Goal: Task Accomplishment & Management: Manage account settings

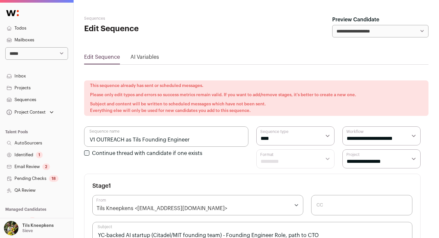
scroll to position [139, 0]
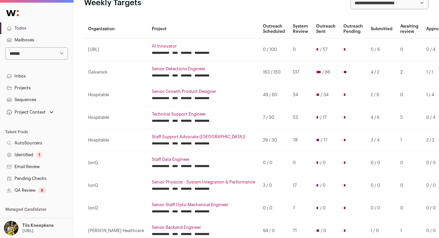
scroll to position [63, 0]
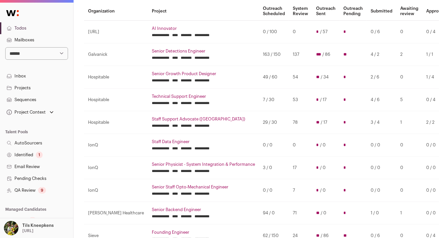
click at [44, 97] on link "Sequences" at bounding box center [36, 100] width 73 height 12
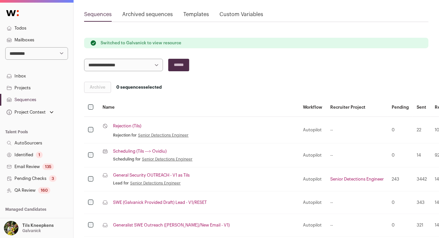
scroll to position [69, 0]
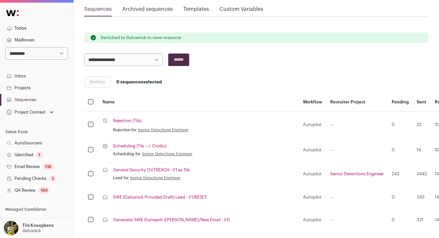
click at [52, 57] on select "**********" at bounding box center [36, 53] width 63 height 12
select select "*****"
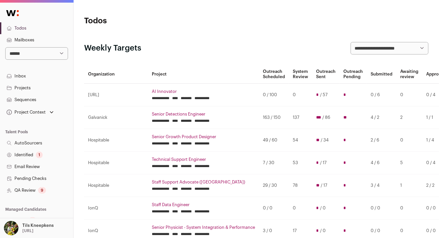
click at [152, 93] on link "AI Innovator" at bounding box center [203, 91] width 103 height 5
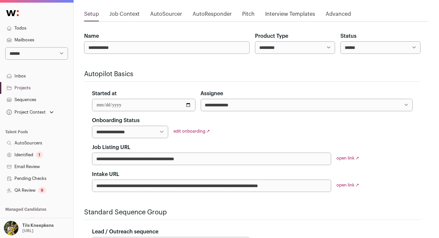
scroll to position [75, 0]
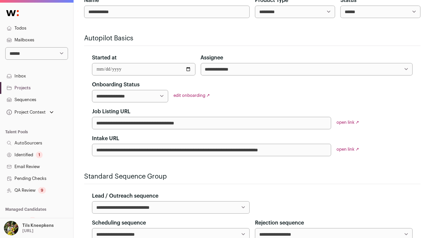
click at [40, 187] on div "9" at bounding box center [42, 190] width 8 height 7
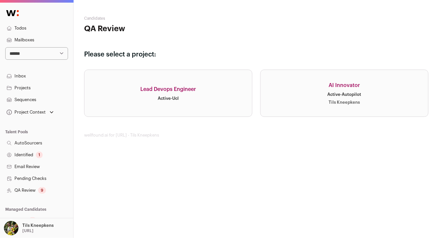
click at [274, 96] on link "AI Innovator Active · Autopilot Tils Kneepkens" at bounding box center [344, 93] width 168 height 47
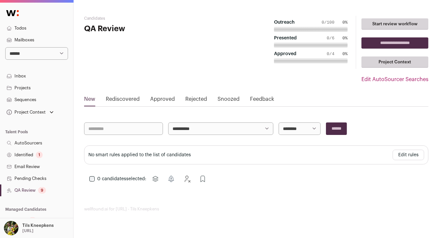
click at [56, 96] on link "Sequences" at bounding box center [36, 100] width 73 height 12
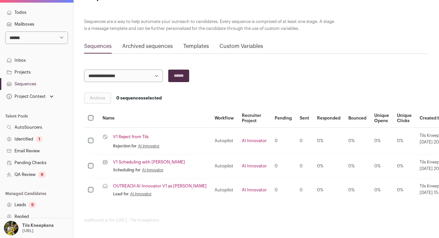
scroll to position [50, 0]
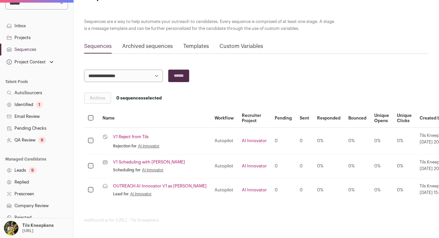
click at [46, 171] on link "Leads 9" at bounding box center [36, 170] width 73 height 12
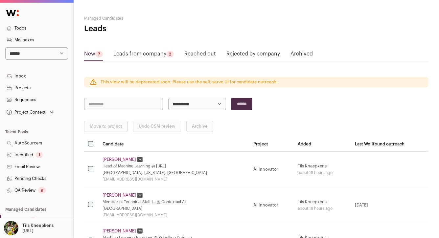
click at [138, 55] on link "Leads from company 2" at bounding box center [143, 55] width 60 height 11
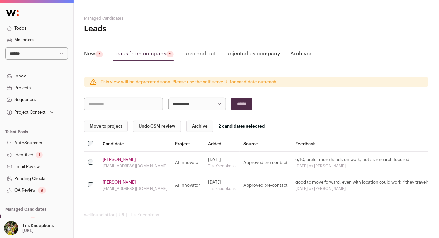
click at [155, 126] on button "Undo CSM review" at bounding box center [157, 126] width 48 height 11
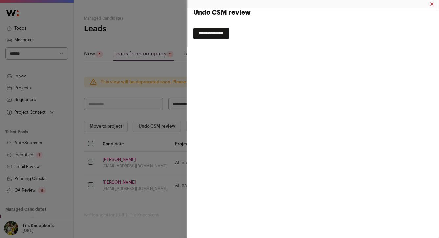
click at [205, 39] on div "**********" at bounding box center [312, 27] width 252 height 39
click at [204, 35] on input "**********" at bounding box center [211, 33] width 36 height 11
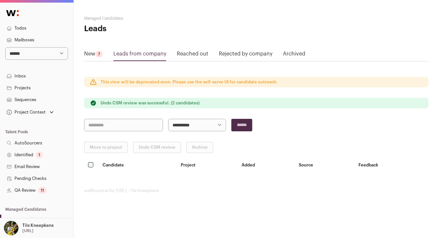
click at [53, 191] on link "QA Review 11" at bounding box center [36, 190] width 73 height 12
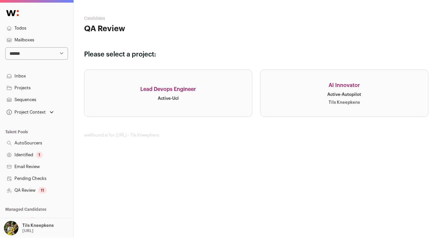
click at [300, 94] on link "AI Innovator Active · Autopilot Tils Kneepkens" at bounding box center [344, 93] width 168 height 47
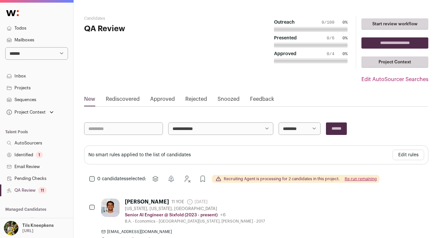
click at [39, 190] on div "11" at bounding box center [42, 190] width 9 height 7
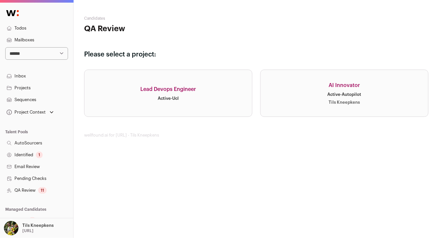
click at [300, 108] on link "AI Innovator Active · Autopilot Tils Kneepkens" at bounding box center [344, 93] width 168 height 47
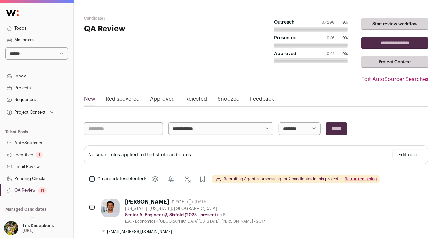
scroll to position [139, 0]
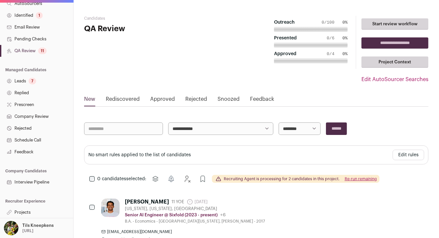
click at [18, 212] on link "Projects" at bounding box center [36, 212] width 73 height 12
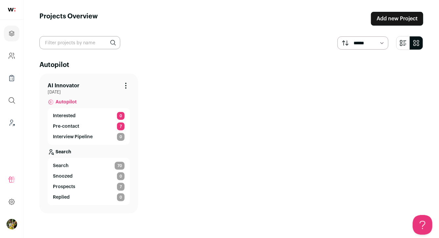
click at [71, 87] on link "AI Innovator" at bounding box center [64, 86] width 32 height 8
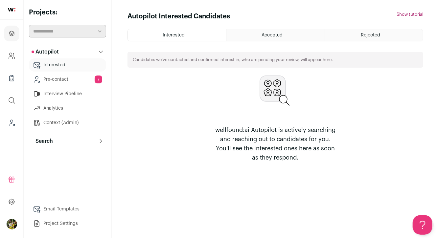
click at [85, 79] on link "Pre-contact 7" at bounding box center [67, 79] width 77 height 13
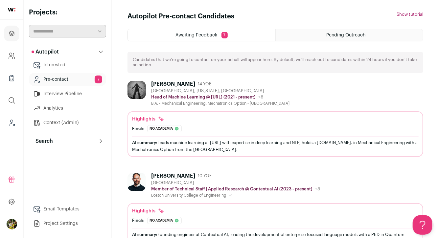
click at [56, 142] on button "Search" at bounding box center [67, 141] width 77 height 13
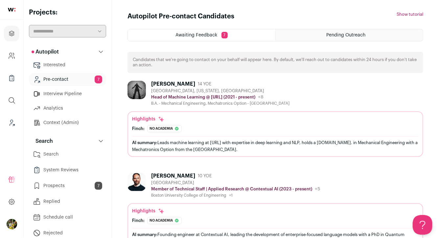
click at [99, 153] on link "Search" at bounding box center [67, 154] width 77 height 13
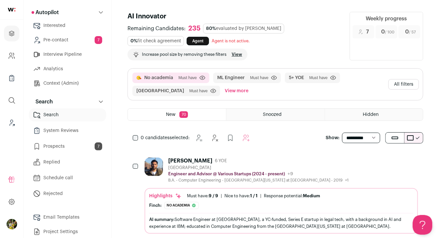
scroll to position [47, 0]
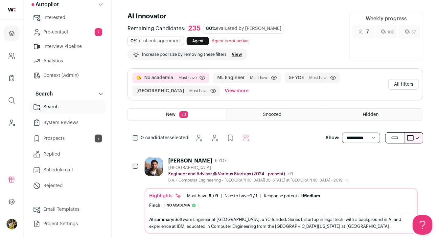
click at [80, 209] on link "Email Templates" at bounding box center [67, 209] width 77 height 13
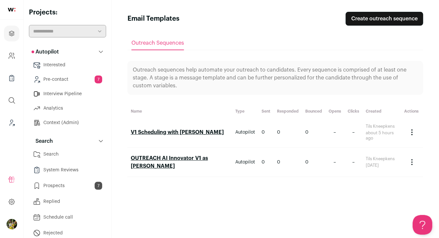
click at [151, 161] on link "OUTREACH AI Innovator V1 as Fred" at bounding box center [169, 162] width 77 height 13
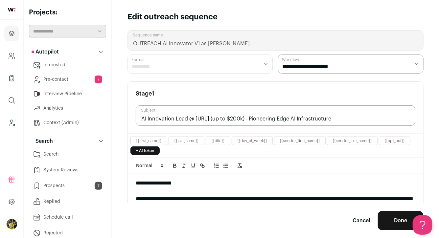
click at [355, 220] on link "Cancel" at bounding box center [360, 221] width 17 height 8
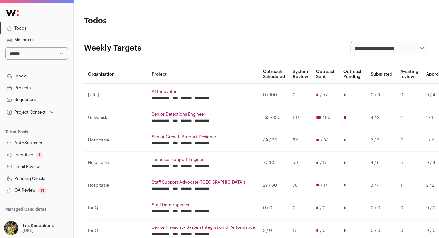
click at [40, 97] on link "Sequences" at bounding box center [36, 100] width 73 height 12
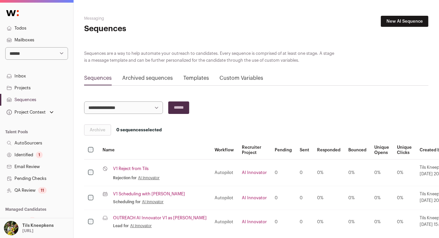
click at [400, 21] on link "New AI Sequence" at bounding box center [404, 21] width 48 height 11
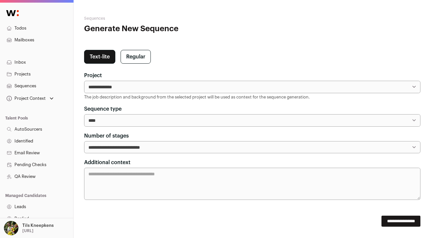
click at [132, 88] on select "**********" at bounding box center [252, 87] width 336 height 12
select select "*****"
click at [131, 177] on textarea "Additional context" at bounding box center [252, 184] width 336 height 32
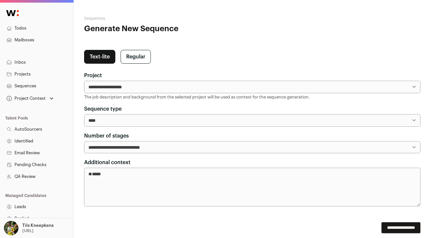
paste textarea "**********"
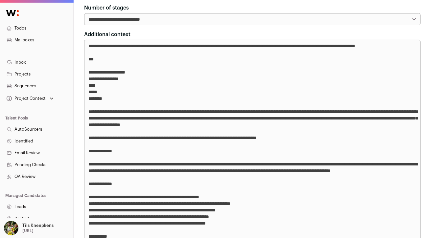
scroll to position [128, 0]
click at [154, 66] on textarea "Additional context" at bounding box center [252, 171] width 336 height 262
click at [157, 60] on textarea "Additional context" at bounding box center [252, 171] width 336 height 262
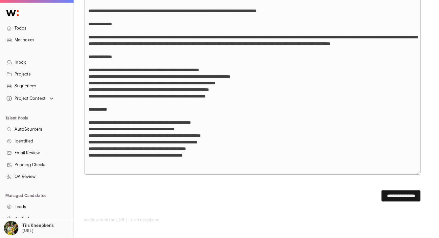
click at [212, 167] on textarea "Additional context" at bounding box center [252, 44] width 336 height 262
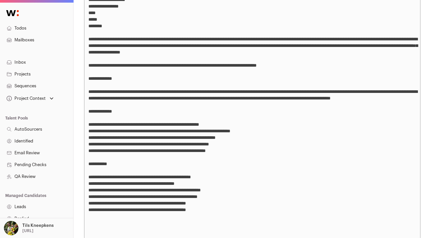
paste textarea "**********"
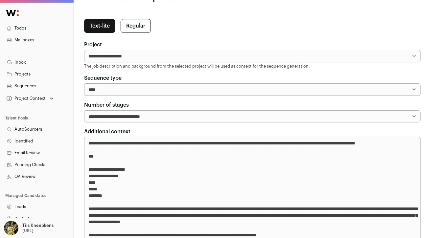
scroll to position [33, 0]
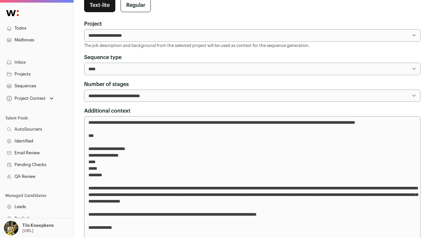
scroll to position [30, 0]
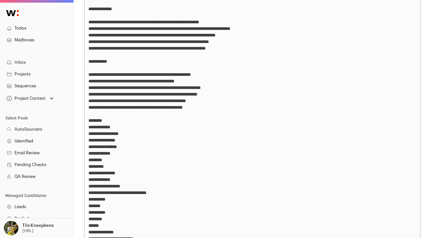
scroll to position [419, 0]
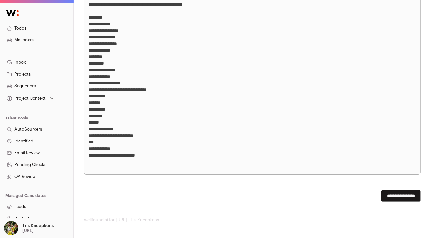
type textarea "**********"
click at [401, 197] on input "**********" at bounding box center [400, 195] width 39 height 11
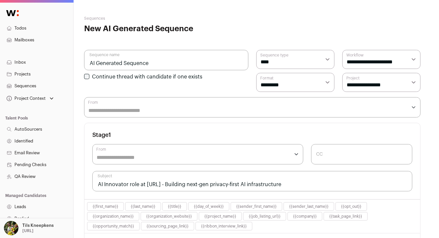
click at [98, 62] on input "AI Generated Sequence" at bounding box center [166, 60] width 164 height 20
type input "V2 Outreach as Tils"
click at [350, 75] on select "**********" at bounding box center [381, 82] width 78 height 19
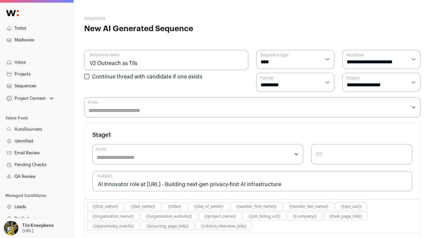
select select "*****"
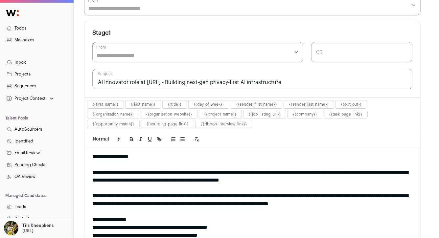
scroll to position [105, 0]
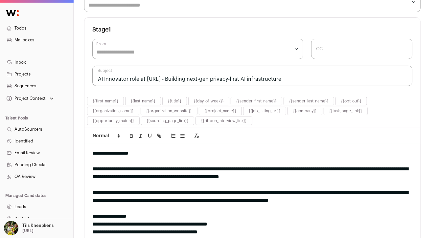
click at [238, 54] on input "From" at bounding box center [192, 52] width 193 height 8
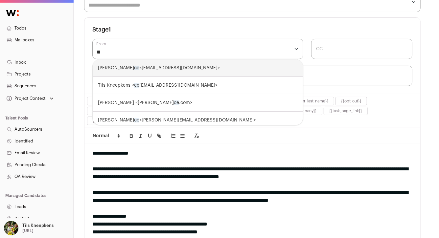
type input "***"
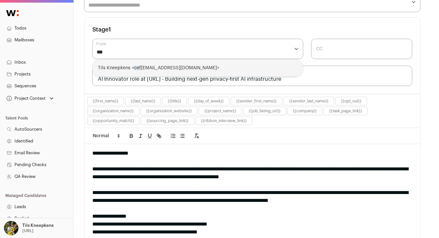
click at [224, 68] on div "Tils Kneepkens < cef ai@wellfound.us>" at bounding box center [198, 67] width 210 height 17
select select "****"
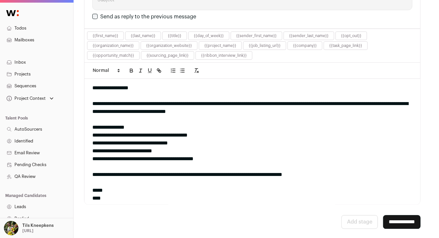
scroll to position [717, 0]
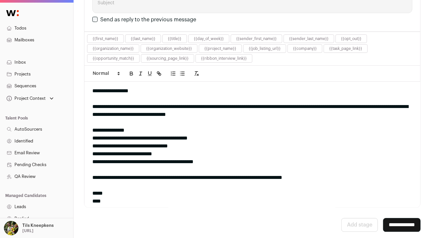
click at [389, 226] on input "**********" at bounding box center [401, 225] width 37 height 14
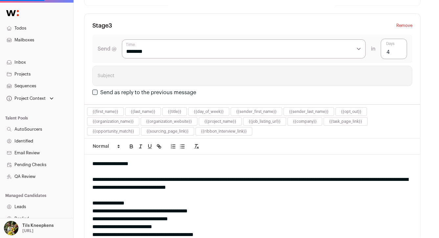
scroll to position [0, 0]
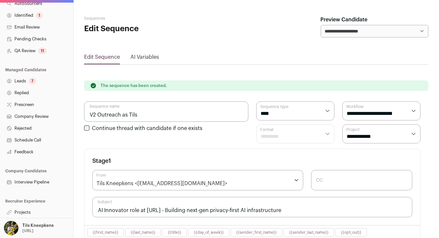
click at [36, 210] on link "Projects" at bounding box center [36, 212] width 73 height 12
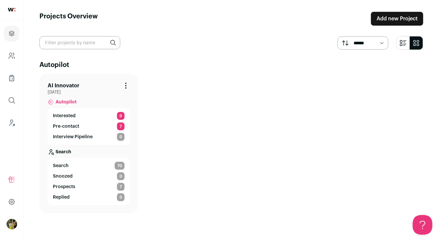
click at [63, 166] on span "Search" at bounding box center [61, 165] width 16 height 7
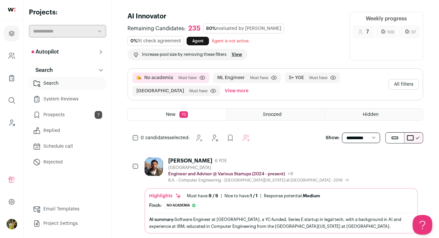
click at [396, 82] on button "All filters" at bounding box center [403, 84] width 31 height 11
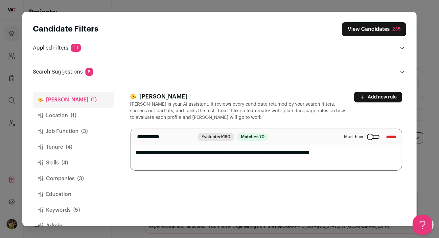
click at [88, 118] on button "Location (1)" at bounding box center [73, 116] width 81 height 16
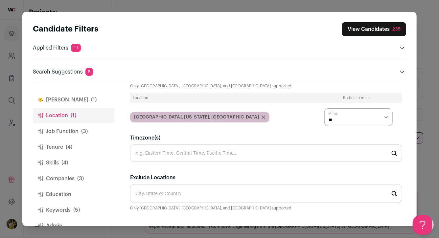
scroll to position [44, 0]
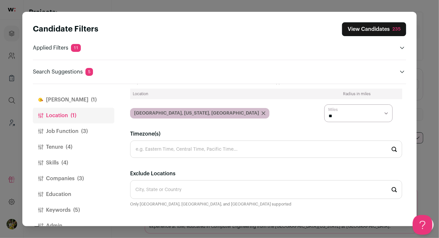
click at [68, 128] on button "Job Function (3)" at bounding box center [73, 131] width 81 height 16
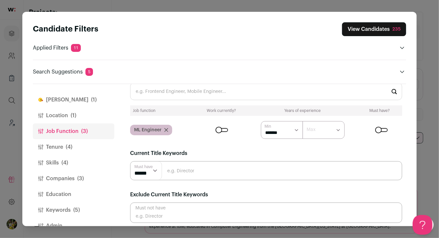
scroll to position [9, 0]
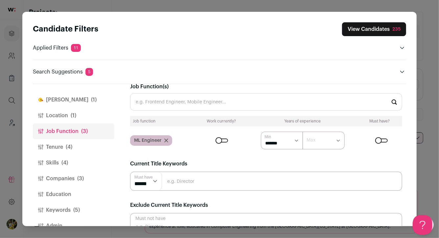
click at [181, 100] on input "Job Function(s)" at bounding box center [266, 101] width 272 height 17
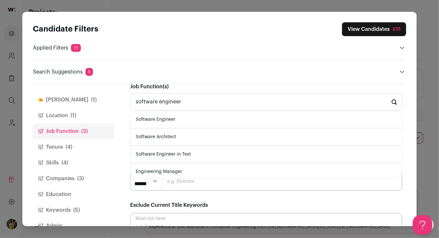
click at [185, 117] on li "Software Engineer" at bounding box center [265, 119] width 271 height 17
type input "Software Engineer"
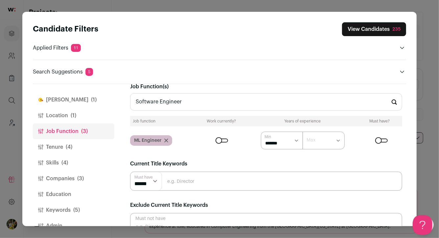
scroll to position [0, 0]
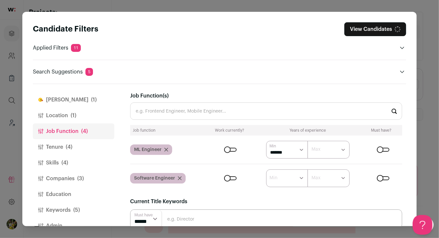
click at [163, 107] on input "Job Function(s)" at bounding box center [266, 110] width 272 height 17
type input "p"
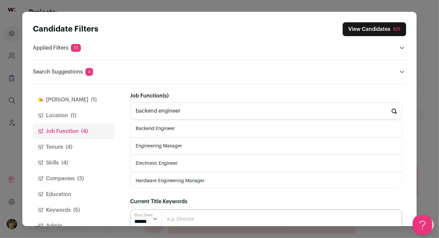
click at [162, 125] on li "Backend Engineer" at bounding box center [265, 128] width 271 height 17
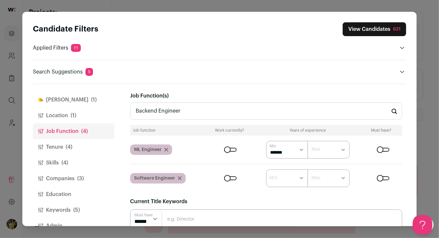
type input "Backend Engineert"
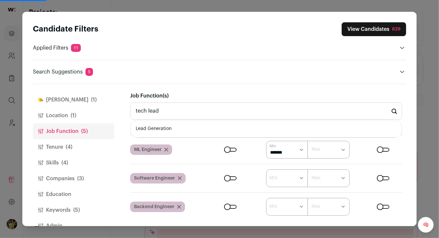
click at [170, 111] on input "tech lead" at bounding box center [266, 110] width 272 height 17
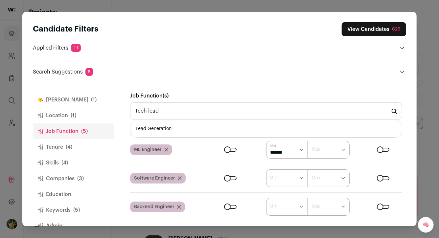
click at [170, 111] on input "tech lead" at bounding box center [266, 110] width 272 height 17
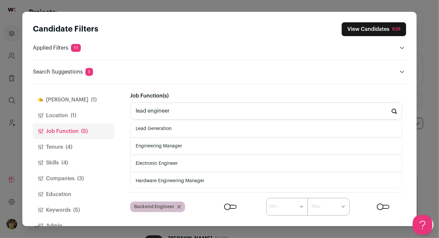
click at [185, 97] on div "Job Function(s) lead engineer Lead Generation Engineering Manager Electronic En…" at bounding box center [266, 106] width 272 height 28
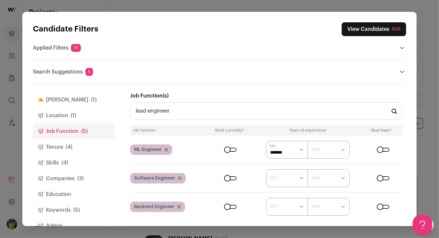
click at [181, 109] on input "lead engineer" at bounding box center [266, 110] width 272 height 17
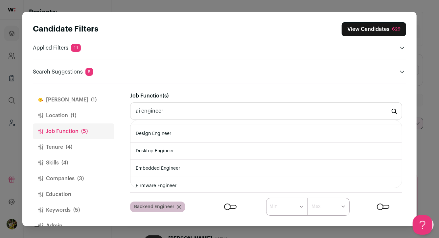
scroll to position [100, 0]
click at [168, 111] on input "ai engineer" at bounding box center [266, 110] width 272 height 17
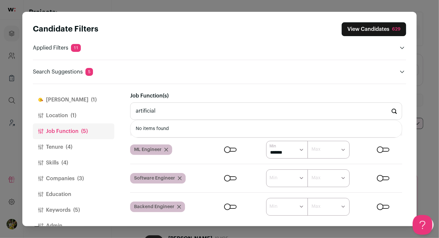
type input "artificial"
click at [162, 111] on input "artificial" at bounding box center [266, 110] width 272 height 17
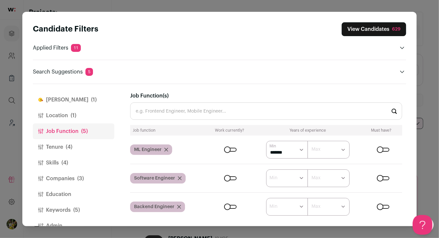
click at [184, 90] on div "**********" at bounding box center [268, 155] width 276 height 142
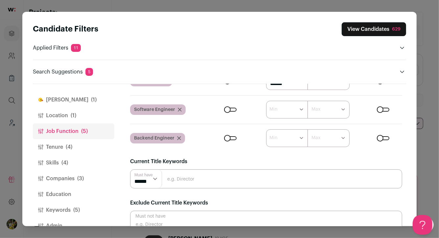
scroll to position [96, 0]
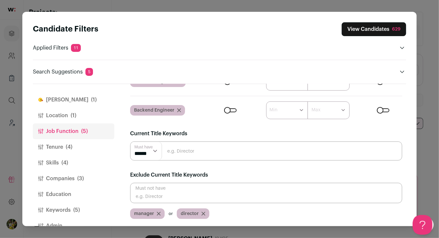
click at [70, 146] on span "(4)" at bounding box center [69, 147] width 7 height 8
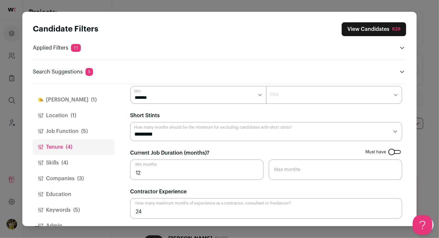
scroll to position [3, 0]
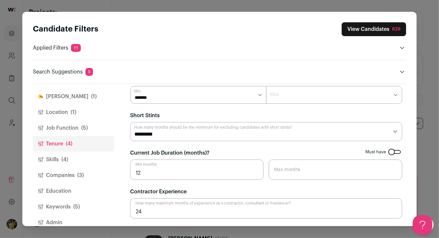
click at [82, 98] on button "Finch (1)" at bounding box center [73, 97] width 81 height 16
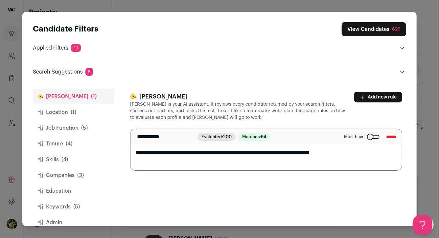
scroll to position [15, 0]
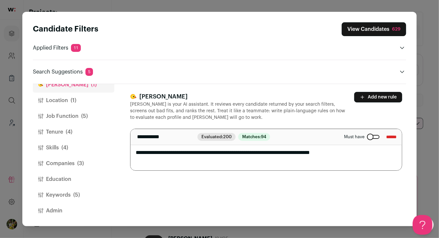
click at [77, 130] on button "Tenure (4)" at bounding box center [73, 132] width 81 height 16
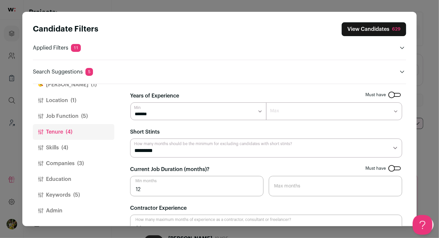
click at [76, 147] on button "Skills (4)" at bounding box center [73, 148] width 81 height 16
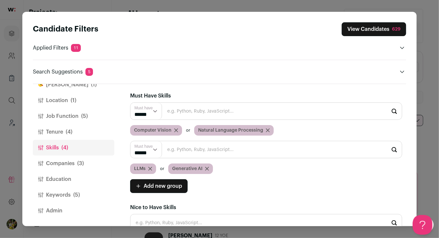
click at [77, 163] on span "(3)" at bounding box center [80, 164] width 7 height 8
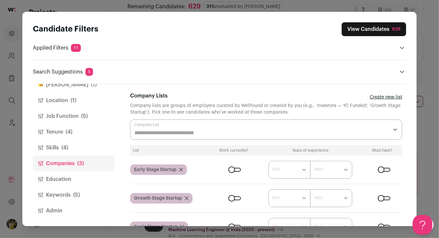
scroll to position [24, 0]
click at [78, 185] on button "Education" at bounding box center [73, 179] width 81 height 16
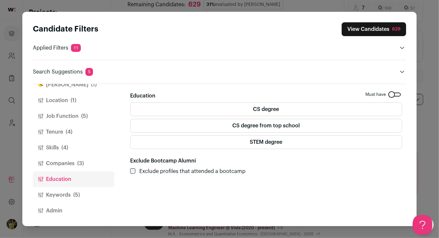
click at [188, 132] on label "CS degree from top school" at bounding box center [266, 126] width 272 height 14
click at [187, 139] on label "STEM degree" at bounding box center [266, 142] width 272 height 14
click at [196, 108] on label "CS degree" at bounding box center [266, 109] width 272 height 14
click at [90, 194] on button "Keywords (5)" at bounding box center [73, 195] width 81 height 16
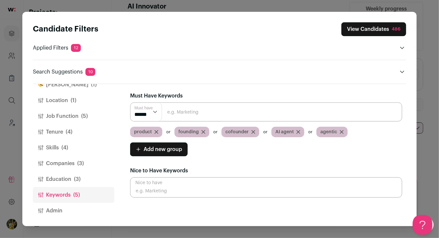
scroll to position [0, 0]
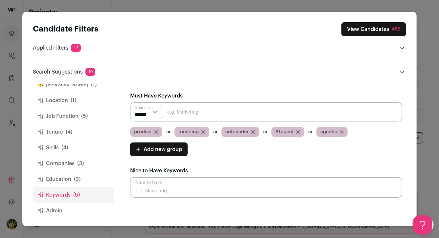
click at [174, 150] on span "Add new group" at bounding box center [162, 149] width 38 height 8
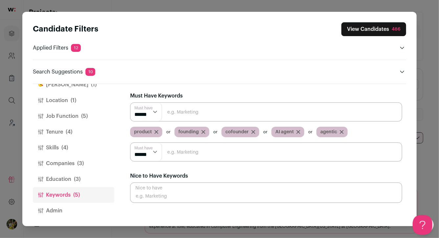
click at [175, 153] on input "Close modal via background" at bounding box center [266, 151] width 272 height 19
click at [168, 151] on input "Close modal via background" at bounding box center [266, 151] width 272 height 19
click at [285, 133] on span "AI agent" at bounding box center [284, 132] width 18 height 7
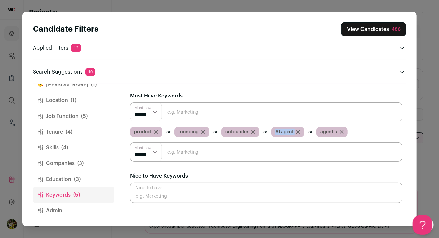
copy div "AI agent"
click at [296, 133] on icon "Close modal via background" at bounding box center [297, 131] width 3 height 3
click at [261, 148] on input "Close modal via background" at bounding box center [266, 151] width 272 height 19
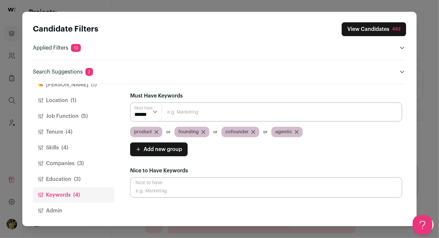
click at [175, 153] on button "Add new group" at bounding box center [158, 149] width 57 height 14
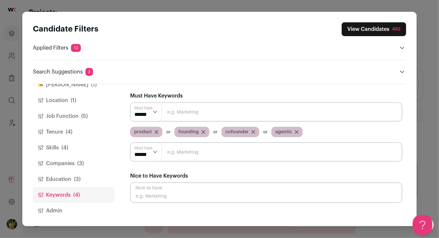
click at [179, 153] on input "Close modal via background" at bounding box center [266, 151] width 272 height 19
paste input "AI agent"
type input "AI agent"
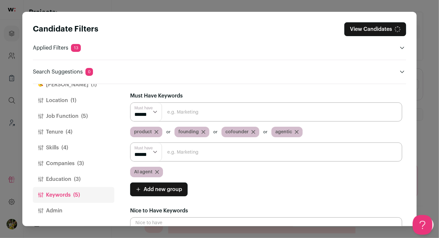
click at [283, 131] on span "agentic" at bounding box center [283, 132] width 17 height 7
copy span "agentic"
click at [252, 152] on input "Close modal via background" at bounding box center [266, 151] width 272 height 19
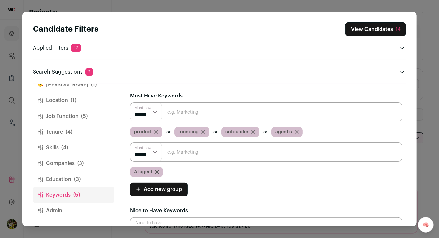
paste input "agentic"
type input "agentic"
click at [294, 131] on icon "Close modal via background" at bounding box center [296, 132] width 4 height 4
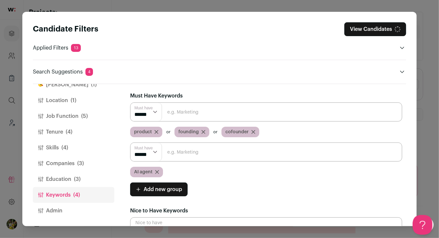
click at [228, 150] on input "Close modal via background" at bounding box center [266, 151] width 272 height 19
paste input "agentic"
type input "agentic"
click at [227, 153] on input "Close modal via background" at bounding box center [266, 151] width 272 height 19
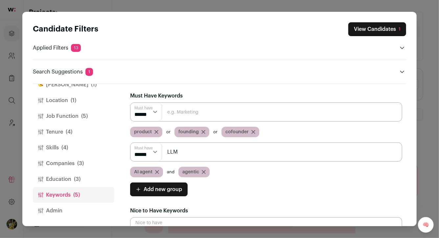
type input "LLM"
click at [222, 156] on input "Close modal via background" at bounding box center [266, 151] width 272 height 19
type input "NLP"
click at [148, 153] on select "****** ******" at bounding box center [146, 152] width 32 height 18
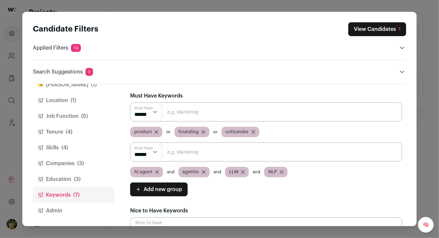
select select "**"
click at [174, 154] on input "Close modal via background" at bounding box center [266, 151] width 272 height 19
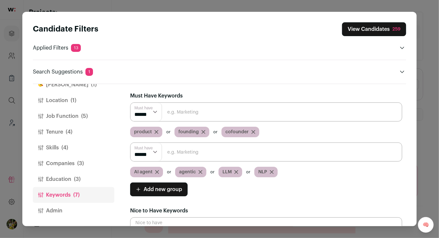
click at [174, 154] on input "Close modal via background" at bounding box center [266, 151] width 272 height 19
type input "gen aI"
click at [177, 155] on input "Close modal via background" at bounding box center [266, 151] width 272 height 19
type input "ChatGPT"
click at [180, 154] on input "Close modal via background" at bounding box center [266, 151] width 272 height 19
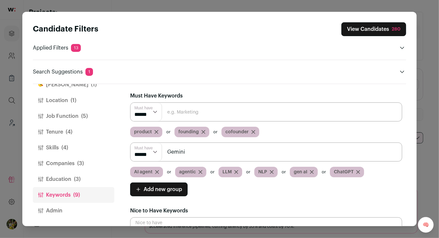
type input "Gemini"
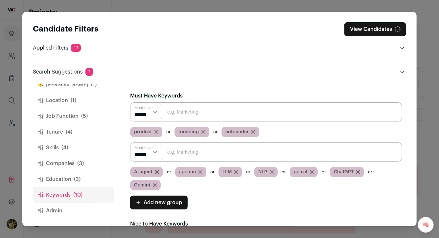
click at [180, 156] on input "Close modal via background" at bounding box center [266, 151] width 272 height 19
type input "Grok"
click at [174, 151] on input "Close modal via background" at bounding box center [266, 151] width 272 height 19
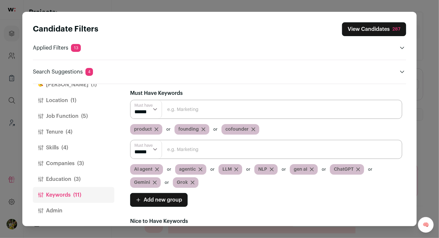
scroll to position [3, 0]
type input "generative"
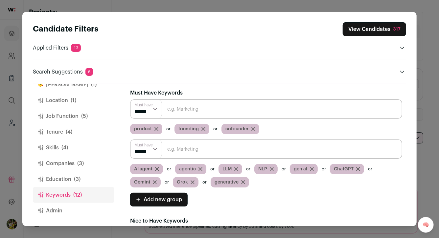
click at [176, 199] on span "Add new group" at bounding box center [162, 200] width 38 height 8
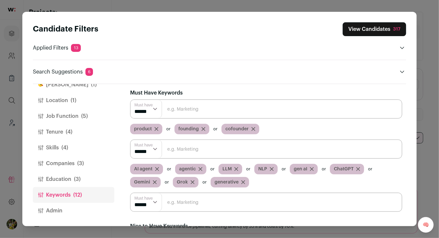
click at [176, 199] on input "Close modal via background" at bounding box center [266, 202] width 272 height 19
type input "indexing"
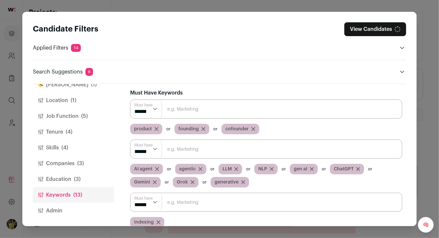
click at [177, 200] on input "Close modal via background" at bounding box center [266, 202] width 272 height 19
type input "pipeline"
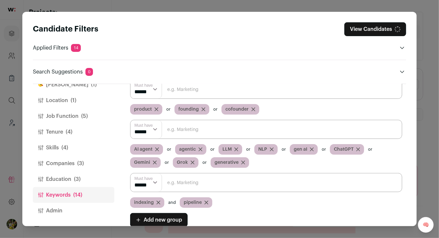
scroll to position [26, 0]
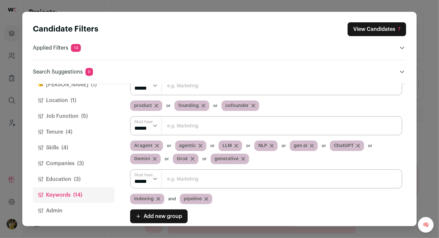
click at [149, 182] on select "****** ******" at bounding box center [146, 179] width 32 height 18
select select "**"
click at [183, 181] on input "Close modal via background" at bounding box center [266, 178] width 272 height 19
type input "pipelines"
click at [189, 181] on input "Close modal via background" at bounding box center [266, 178] width 272 height 19
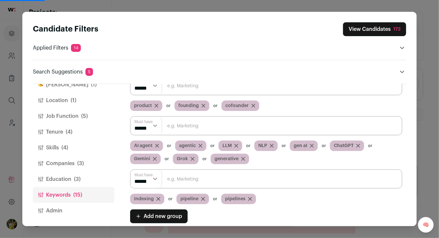
type input "e"
type input "ETL"
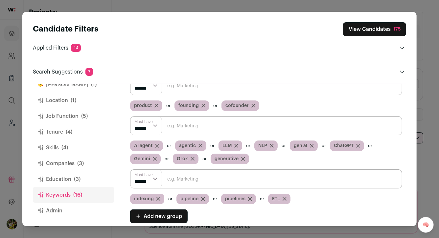
click at [369, 26] on button "View Candidates 175" at bounding box center [374, 29] width 63 height 14
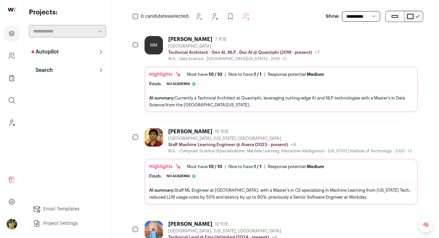
scroll to position [123, 0]
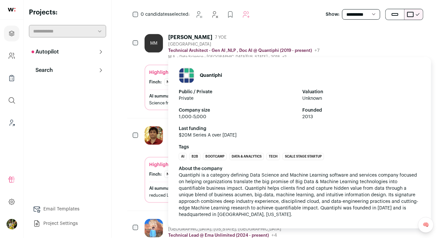
click at [187, 53] on p "Technical Architect - Gen AI ,NLP , Doc AI @ Quantiphi (2019 - present)" at bounding box center [239, 50] width 143 height 5
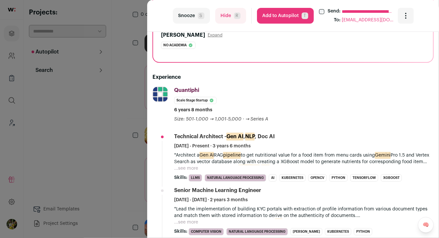
scroll to position [128, 0]
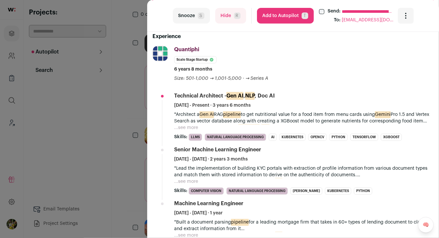
click at [195, 126] on button "...see more" at bounding box center [186, 127] width 24 height 7
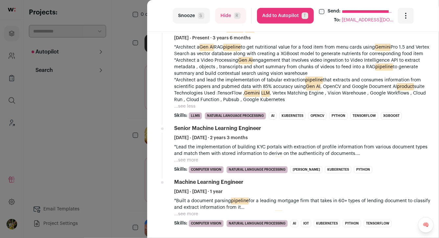
scroll to position [182, 0]
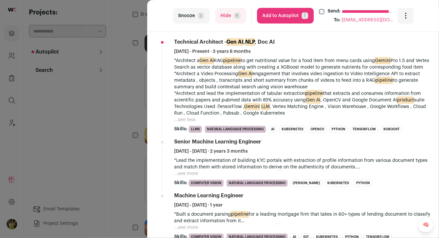
click at [300, 14] on button "Add to Autopilot T" at bounding box center [285, 16] width 57 height 16
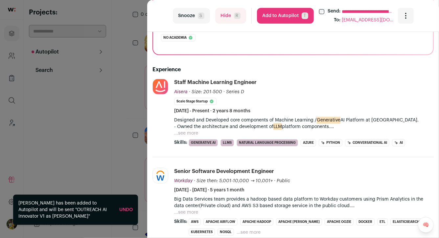
scroll to position [121, 0]
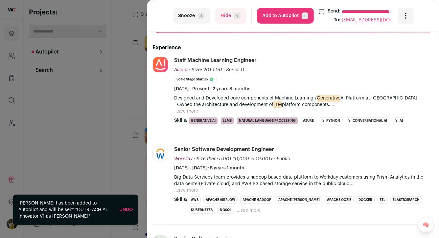
click at [179, 110] on button "...see more" at bounding box center [186, 111] width 24 height 7
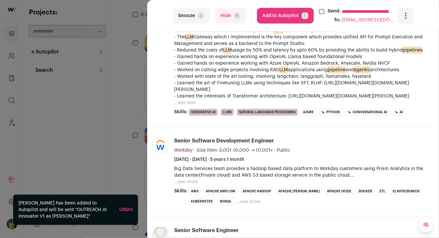
scroll to position [243, 0]
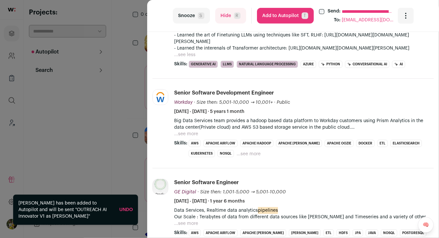
click at [183, 137] on button "...see more" at bounding box center [186, 134] width 24 height 7
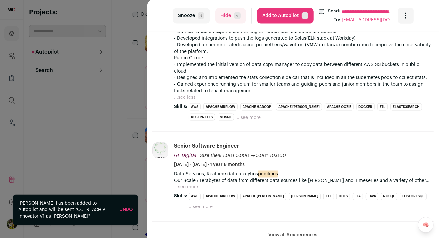
scroll to position [437, 0]
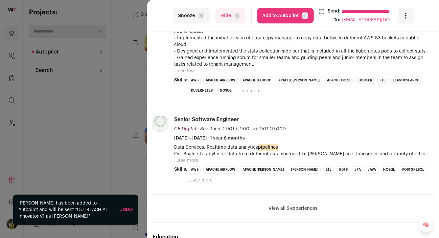
click at [182, 165] on li "Senior Software Engineer GE Digital GE Digital predix.io Add to company list Pu…" at bounding box center [303, 150] width 259 height 68
click at [182, 161] on button "...see more" at bounding box center [186, 160] width 24 height 7
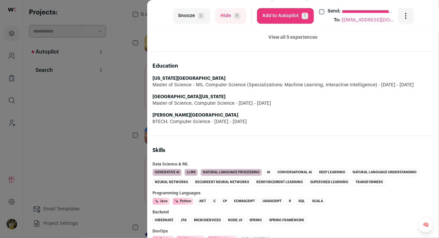
scroll to position [735, 0]
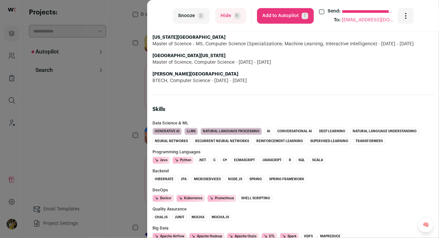
click at [229, 16] on button "Hide R" at bounding box center [230, 16] width 31 height 16
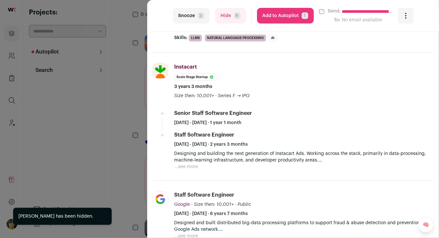
scroll to position [212, 0]
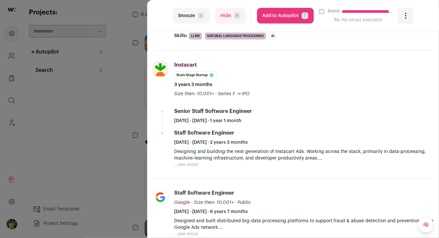
click at [270, 18] on button "Add to Autopilot T" at bounding box center [285, 16] width 57 height 16
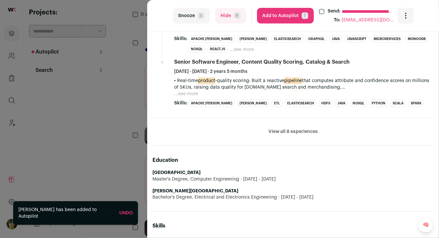
scroll to position [407, 0]
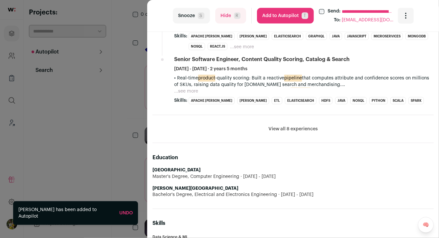
click at [270, 18] on button "Add to Autopilot T" at bounding box center [285, 16] width 57 height 16
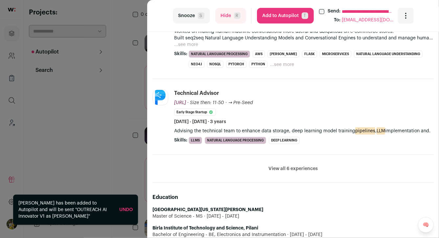
scroll to position [275, 0]
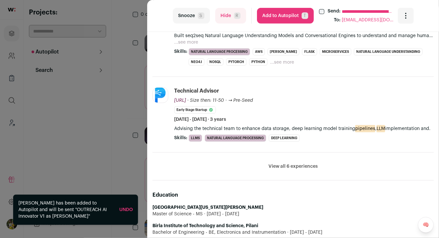
click at [270, 18] on button "Add to Autopilot T" at bounding box center [285, 16] width 57 height 16
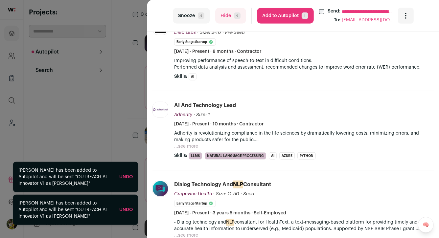
scroll to position [187, 0]
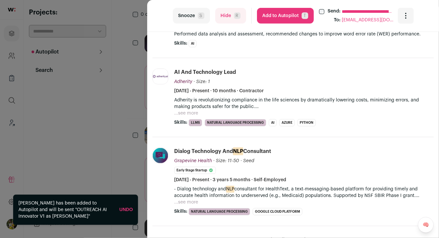
click at [229, 9] on button "Hide R" at bounding box center [230, 16] width 31 height 16
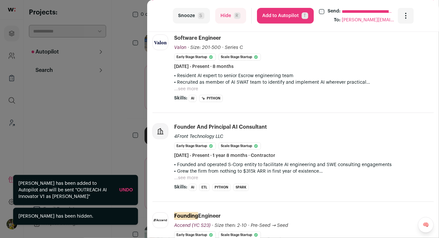
scroll to position [141, 0]
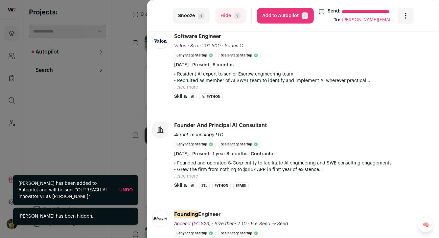
click at [231, 16] on button "Hide R" at bounding box center [230, 16] width 31 height 16
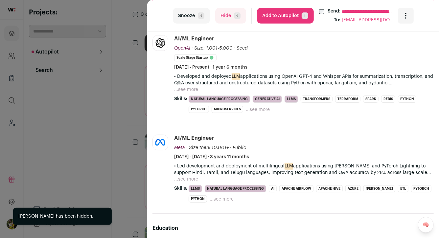
scroll to position [167, 0]
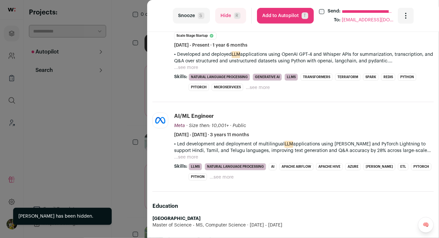
click at [278, 17] on button "Add to Autopilot T" at bounding box center [285, 16] width 57 height 16
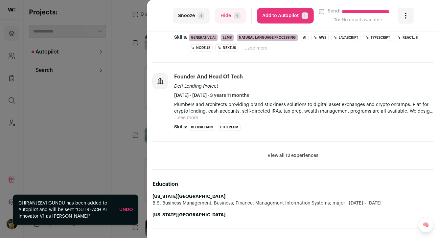
scroll to position [297, 0]
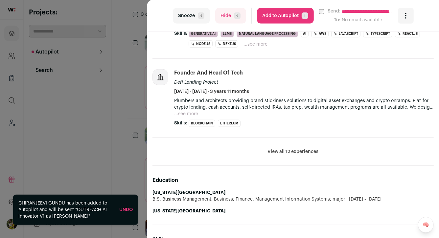
click at [292, 151] on button "View all 12 experiences" at bounding box center [293, 151] width 51 height 7
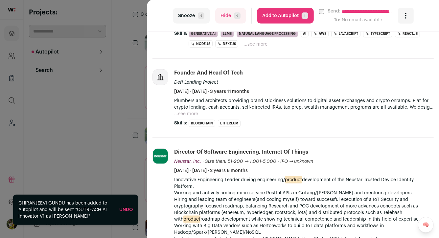
click at [282, 18] on button "Add to Autopilot T" at bounding box center [285, 16] width 57 height 16
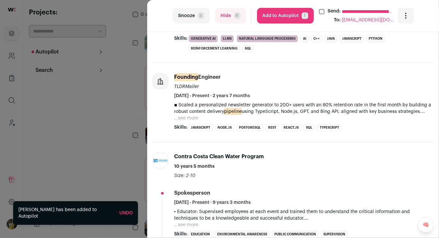
scroll to position [200, 0]
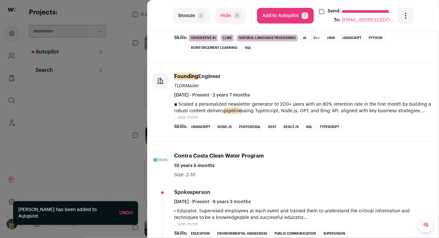
click at [281, 15] on button "Add to Autopilot T" at bounding box center [285, 16] width 57 height 16
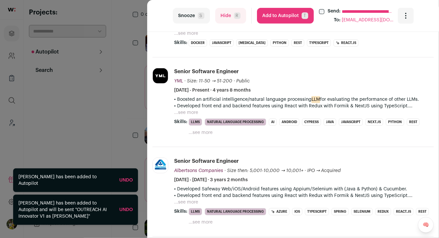
scroll to position [195, 0]
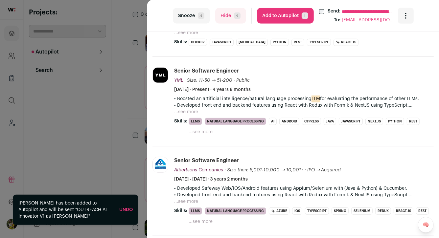
drag, startPoint x: 274, startPoint y: 20, endPoint x: 281, endPoint y: 69, distance: 49.1
click at [281, 68] on turbo-frame "**********" at bounding box center [292, 119] width 291 height 238
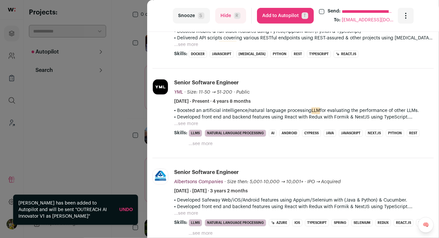
scroll to position [182, 0]
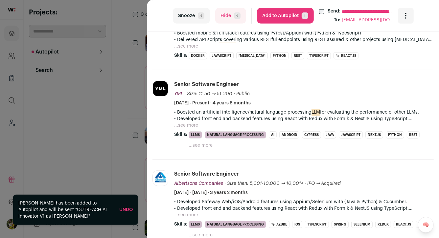
click at [190, 124] on button "...see more" at bounding box center [186, 125] width 24 height 7
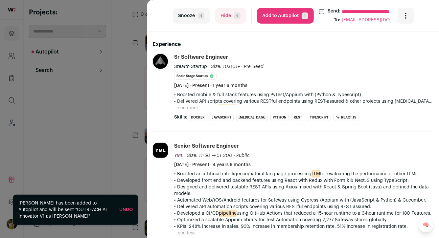
scroll to position [113, 0]
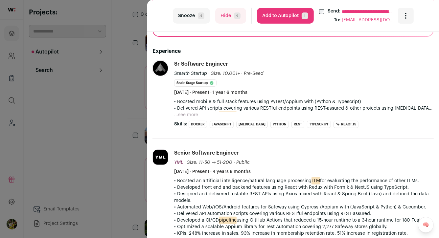
click at [186, 114] on button "...see more" at bounding box center [186, 115] width 24 height 7
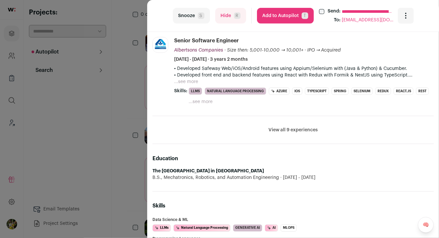
scroll to position [435, 0]
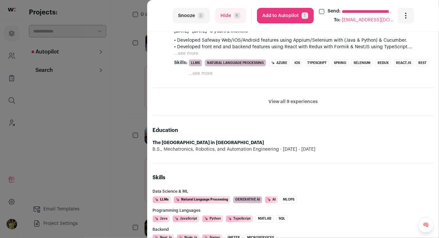
click at [299, 103] on button "View all 9 experiences" at bounding box center [292, 101] width 49 height 7
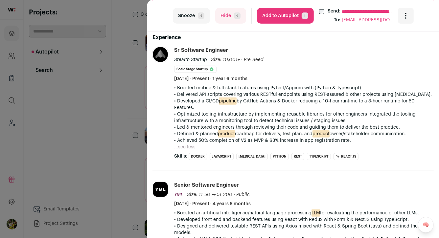
scroll to position [127, 0]
click at [225, 17] on button "Hide R" at bounding box center [230, 16] width 31 height 16
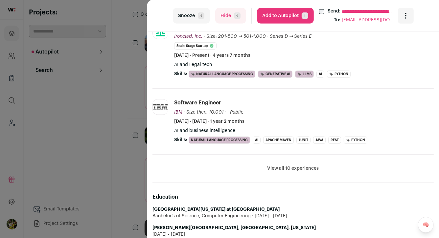
scroll to position [222, 0]
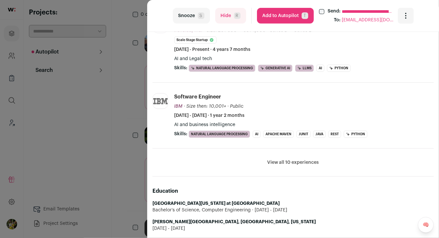
click at [277, 18] on button "Add to Autopilot T" at bounding box center [285, 16] width 57 height 16
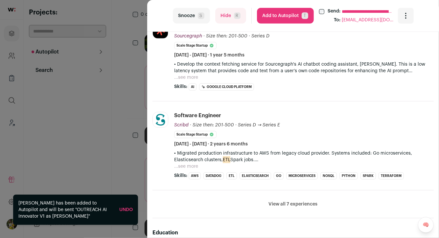
scroll to position [238, 0]
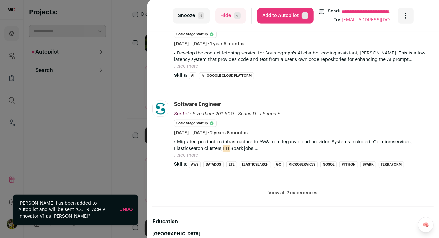
click at [277, 18] on button "Add to Autopilot T" at bounding box center [285, 16] width 57 height 16
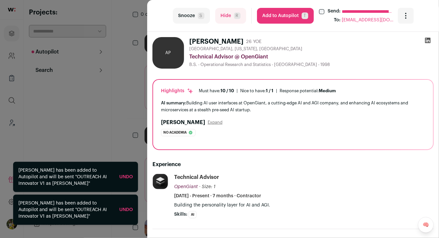
click at [134, 41] on div "**********" at bounding box center [219, 119] width 439 height 238
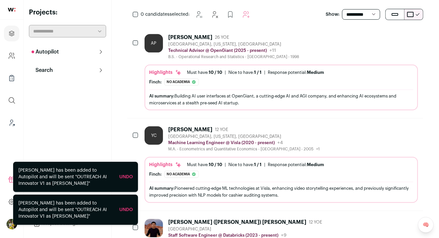
scroll to position [0, 0]
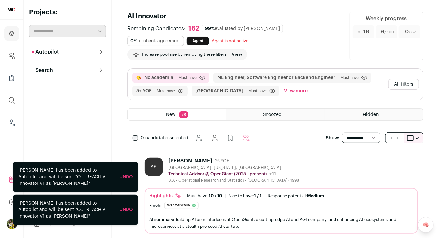
click at [402, 86] on button "All filters" at bounding box center [403, 84] width 31 height 11
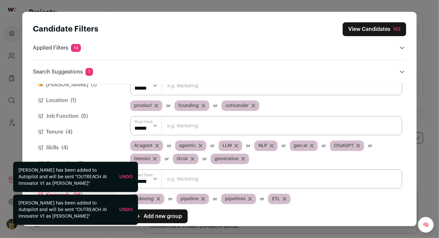
scroll to position [72, 0]
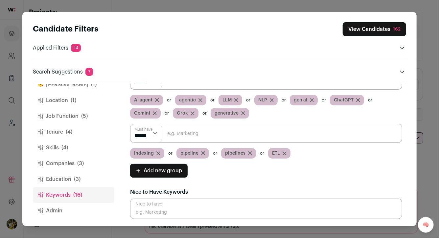
click at [79, 209] on button "Admin" at bounding box center [73, 211] width 81 height 16
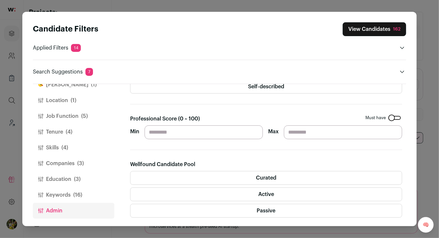
click at [212, 193] on label "Active" at bounding box center [266, 194] width 272 height 14
click at [219, 180] on label "Curated" at bounding box center [266, 178] width 272 height 14
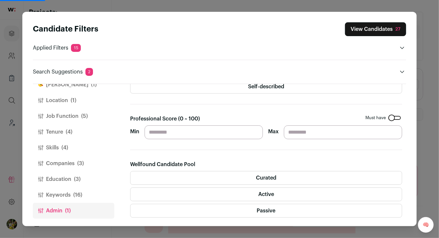
click at [368, 30] on button "View Candidates 27" at bounding box center [375, 29] width 61 height 14
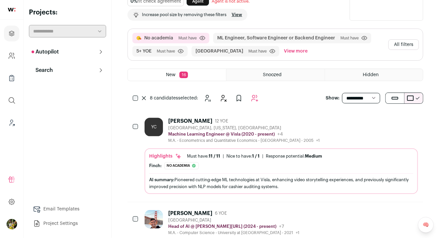
scroll to position [25, 0]
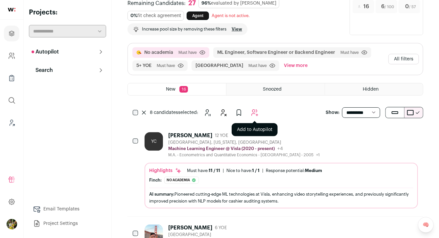
click at [255, 112] on icon "Add to Autopilot" at bounding box center [254, 113] width 8 height 8
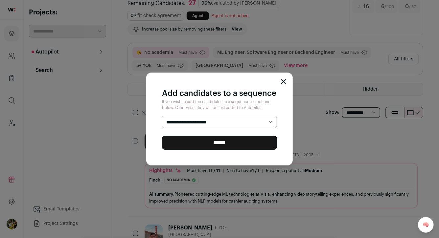
select select "*****"
click at [243, 144] on input "******" at bounding box center [219, 143] width 115 height 14
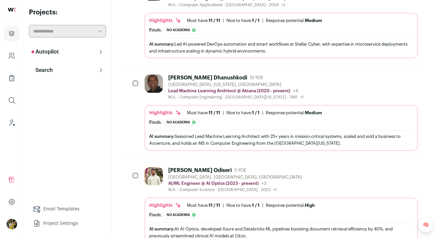
scroll to position [46, 0]
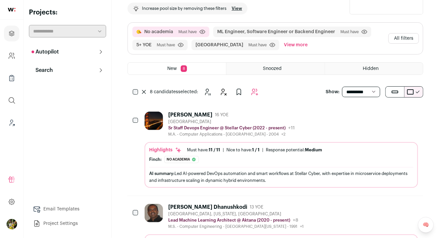
click at [286, 145] on div "Highlights Must have: 11 / 11 How many must haves have been fulfilled? | Nice t…" at bounding box center [280, 165] width 273 height 46
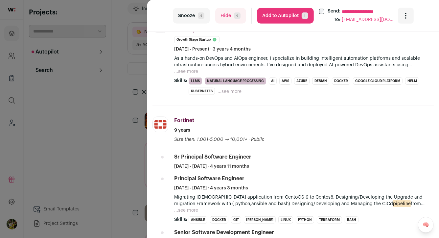
scroll to position [209, 0]
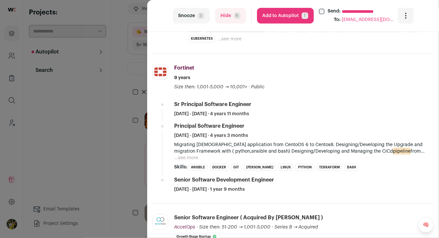
click at [185, 159] on button "...see more" at bounding box center [186, 158] width 24 height 7
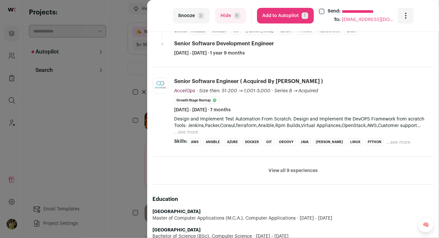
scroll to position [373, 0]
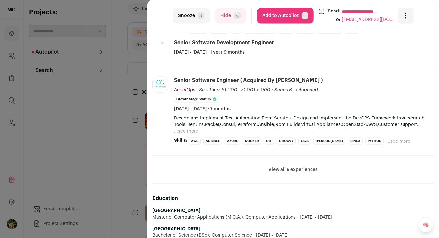
click at [193, 131] on button "...see more" at bounding box center [186, 131] width 24 height 7
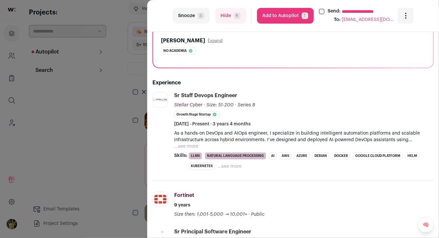
scroll to position [81, 0]
click at [191, 146] on button "...see more" at bounding box center [186, 146] width 24 height 7
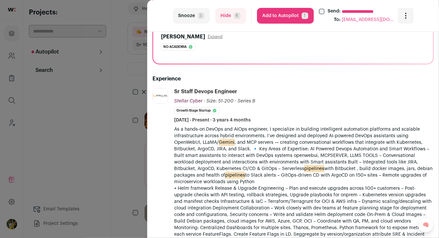
scroll to position [88, 0]
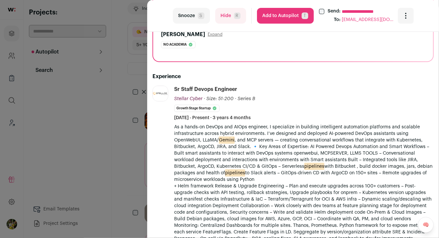
click at [234, 18] on span "R" at bounding box center [237, 15] width 7 height 7
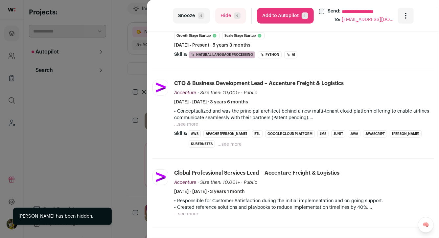
scroll to position [161, 0]
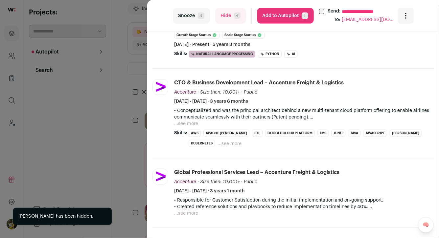
click at [234, 18] on span "R" at bounding box center [237, 15] width 7 height 7
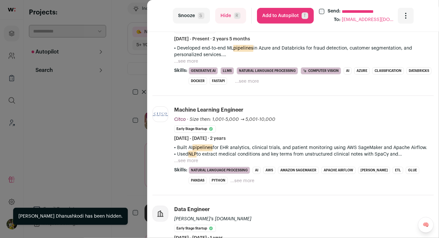
scroll to position [171, 0]
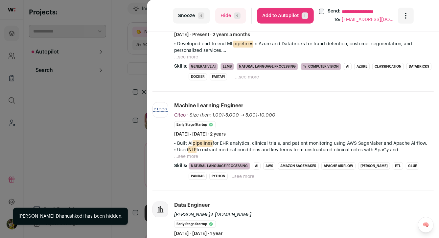
click at [278, 18] on button "Add to Autopilot T" at bounding box center [285, 16] width 57 height 16
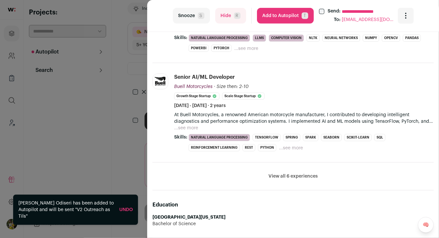
scroll to position [303, 0]
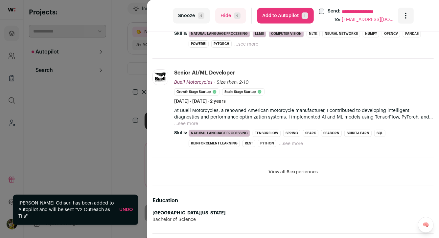
click at [194, 121] on button "...see more" at bounding box center [186, 123] width 24 height 7
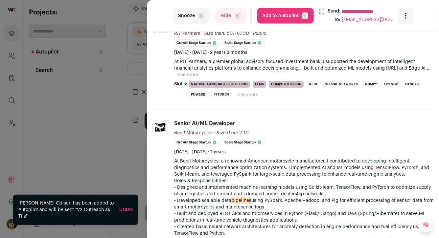
scroll to position [247, 0]
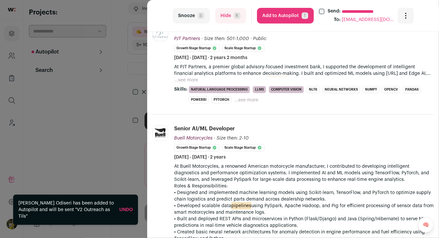
click at [189, 78] on button "...see more" at bounding box center [186, 80] width 24 height 7
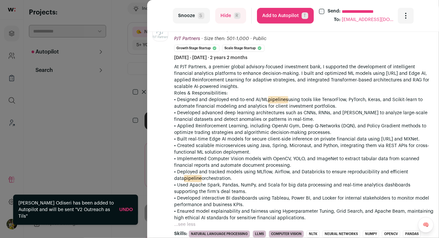
scroll to position [147, 0]
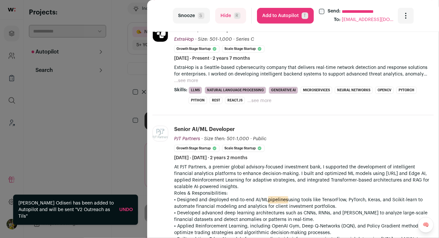
click at [191, 81] on button "...see more" at bounding box center [186, 80] width 24 height 7
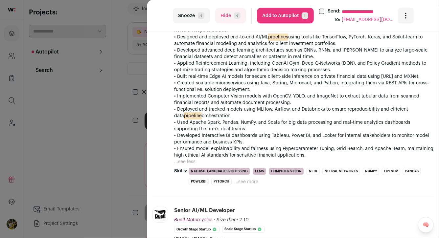
scroll to position [543, 0]
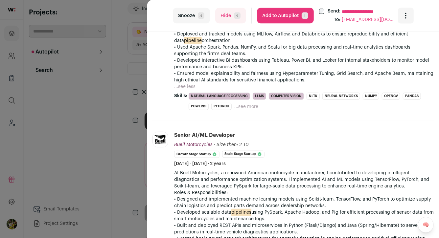
click at [229, 20] on button "Hide R" at bounding box center [230, 16] width 31 height 16
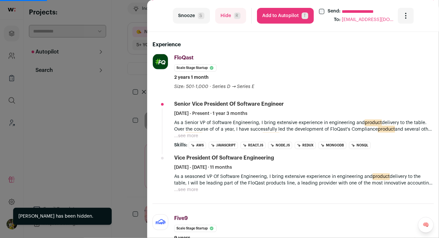
scroll to position [133, 0]
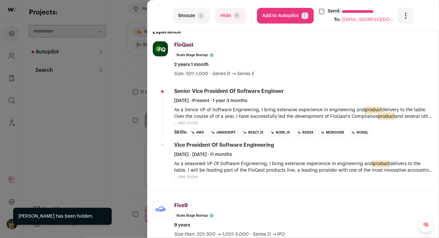
click at [225, 12] on button "Hide R" at bounding box center [230, 16] width 31 height 16
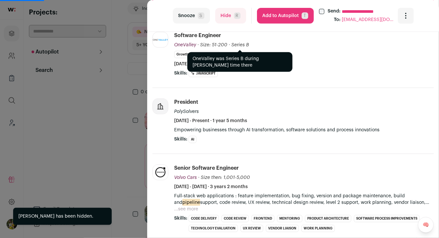
scroll to position [144, 0]
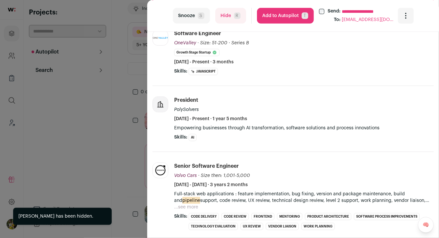
click at [228, 13] on button "Hide R" at bounding box center [230, 16] width 31 height 16
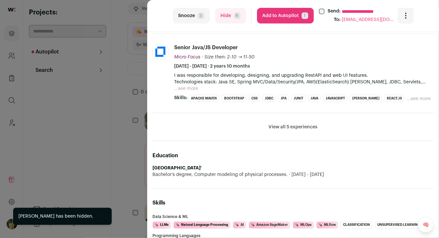
scroll to position [424, 0]
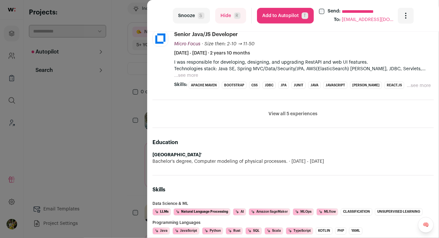
click at [273, 17] on button "Add to Autopilot T" at bounding box center [285, 16] width 57 height 16
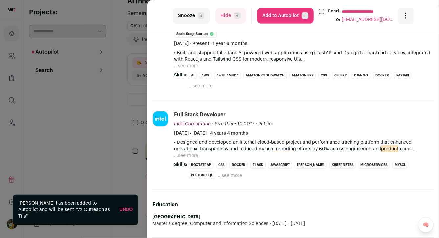
scroll to position [153, 0]
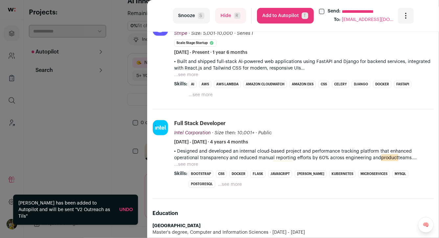
click at [205, 94] on button "...see more" at bounding box center [200, 95] width 24 height 7
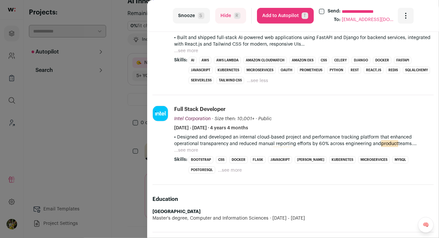
scroll to position [190, 0]
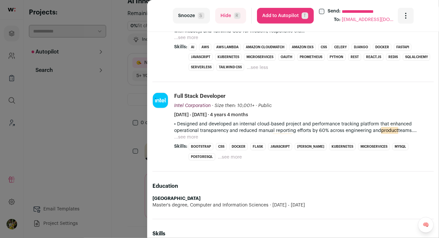
click at [218, 158] on button "...see more" at bounding box center [230, 157] width 24 height 7
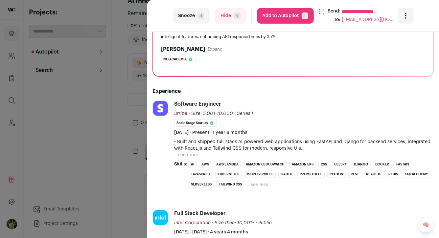
scroll to position [0, 0]
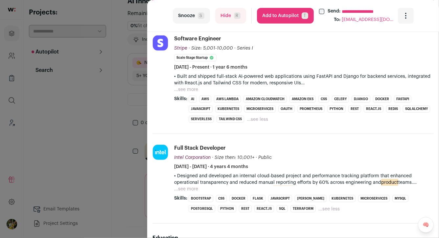
click at [192, 89] on button "...see more" at bounding box center [186, 89] width 24 height 7
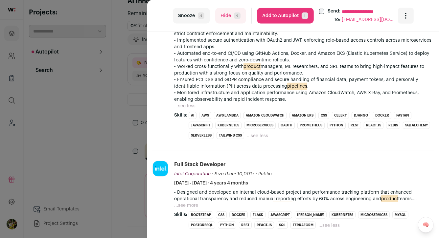
scroll to position [275, 0]
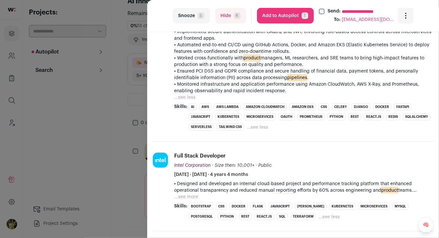
click at [230, 19] on button "Hide R" at bounding box center [230, 16] width 31 height 16
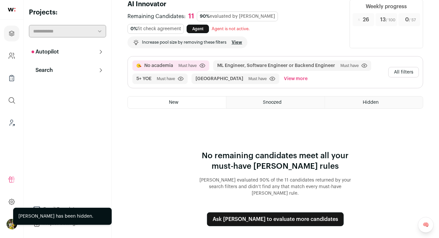
scroll to position [5, 0]
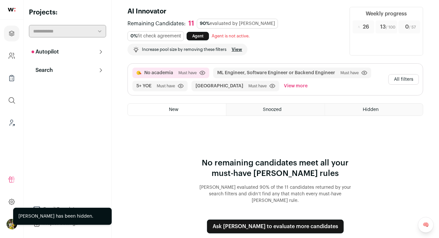
click at [399, 79] on button "All filters" at bounding box center [403, 79] width 31 height 11
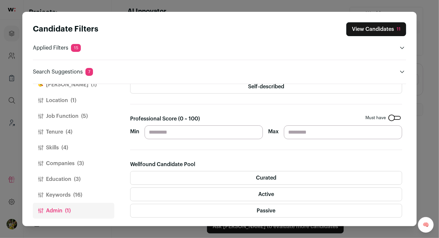
click at [209, 210] on label "Passive" at bounding box center [266, 211] width 272 height 14
click at [365, 28] on button "View Candidates 11" at bounding box center [376, 29] width 60 height 14
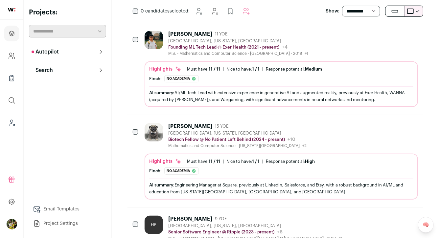
scroll to position [79, 0]
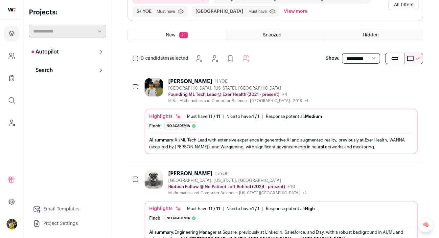
click at [379, 97] on div "Pavel Akapian 11 YOE San Francisco, California, United States Founding ML Tech …" at bounding box center [280, 90] width 273 height 25
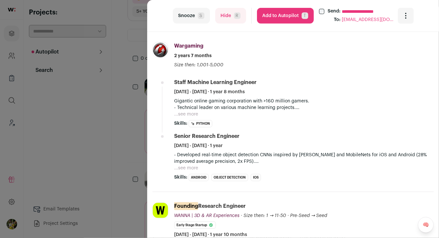
scroll to position [224, 0]
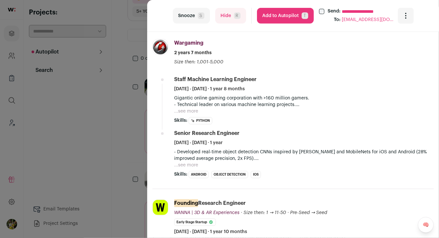
click at [284, 14] on button "Add to Autopilot T" at bounding box center [285, 16] width 57 height 16
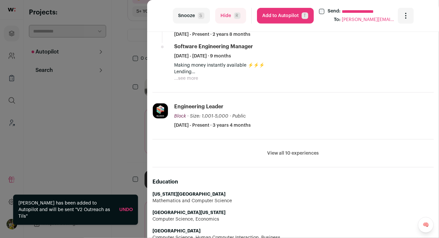
scroll to position [241, 0]
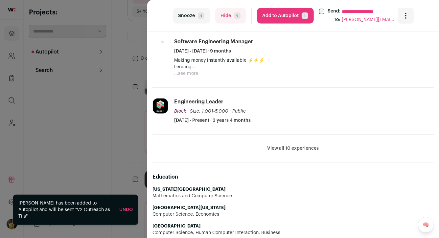
click at [307, 144] on li "View all 10 experiences View less" at bounding box center [292, 149] width 281 height 28
click at [306, 147] on button "View all 10 experiences" at bounding box center [293, 148] width 52 height 7
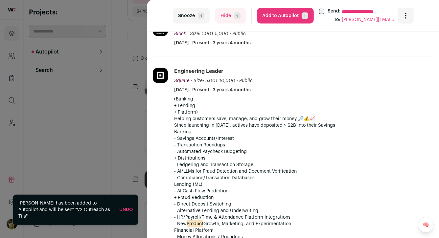
scroll to position [331, 0]
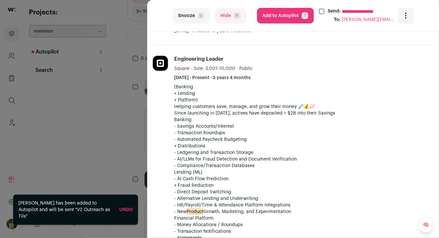
click at [232, 15] on button "Hide R" at bounding box center [230, 16] width 31 height 16
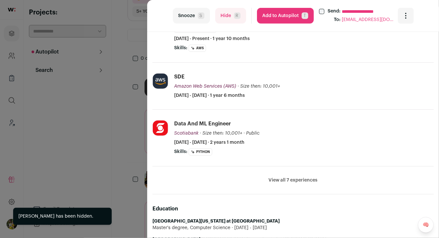
scroll to position [182, 0]
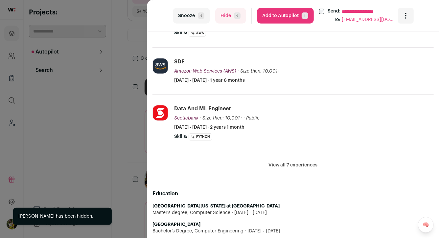
click at [288, 16] on button "Add to Autopilot T" at bounding box center [285, 16] width 57 height 16
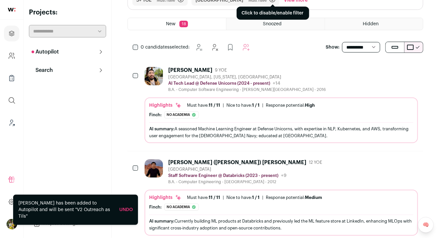
scroll to position [92, 0]
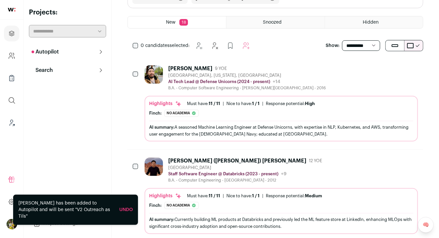
click at [255, 92] on div "Mark Van Aken 9 YOE Mountain View, California, United States AI Tech Lead @ Def…" at bounding box center [280, 103] width 273 height 76
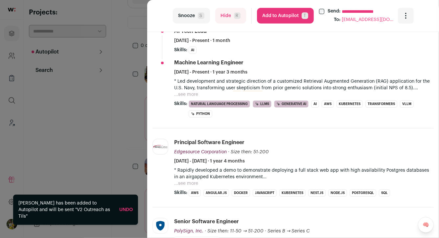
click at [189, 95] on button "...see more" at bounding box center [186, 94] width 24 height 7
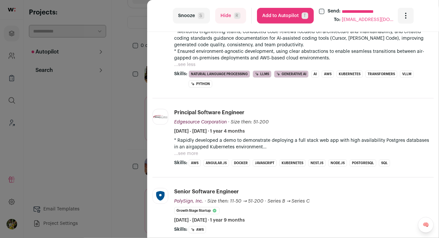
scroll to position [351, 0]
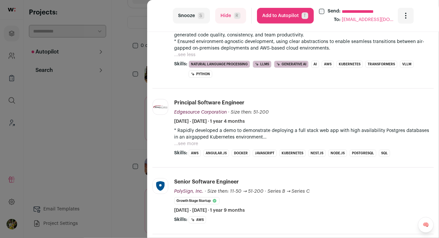
click at [180, 141] on button "...see more" at bounding box center [186, 143] width 24 height 7
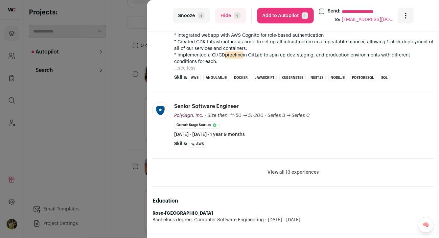
scroll to position [495, 0]
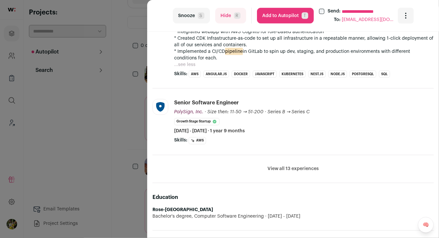
click at [274, 166] on button "View all 13 experiences" at bounding box center [292, 169] width 51 height 7
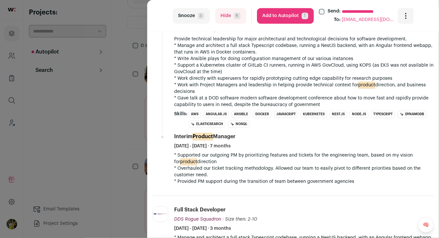
scroll to position [682, 0]
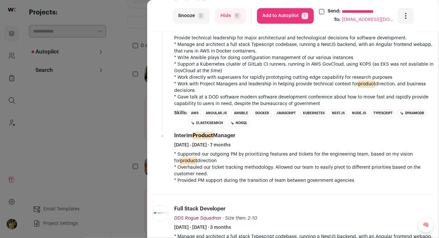
click at [287, 17] on button "Add to Autopilot T" at bounding box center [285, 16] width 57 height 16
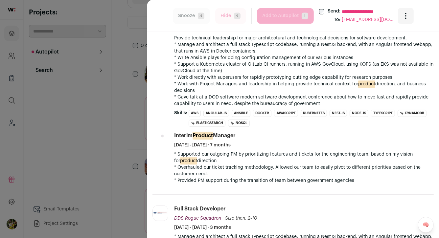
click at [287, 17] on form "**********" at bounding box center [325, 16] width 136 height 16
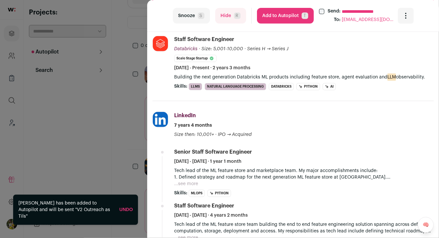
scroll to position [103, 0]
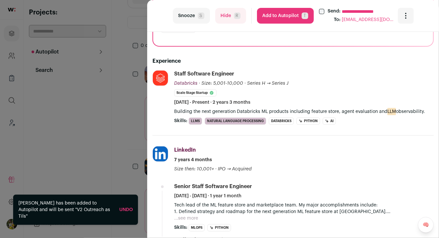
click at [290, 8] on button "Add to Autopilot T" at bounding box center [285, 16] width 57 height 16
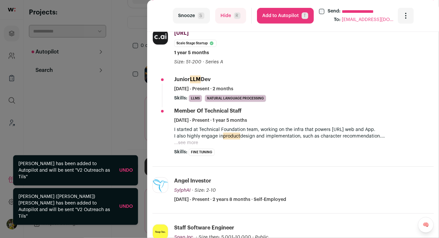
scroll to position [146, 0]
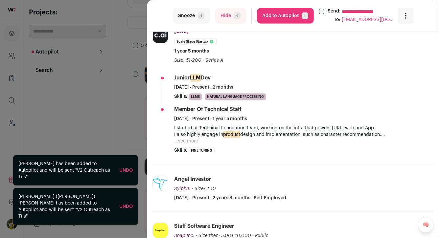
click at [230, 19] on button "Hide R" at bounding box center [230, 16] width 31 height 16
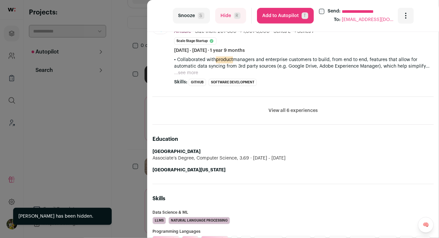
scroll to position [339, 0]
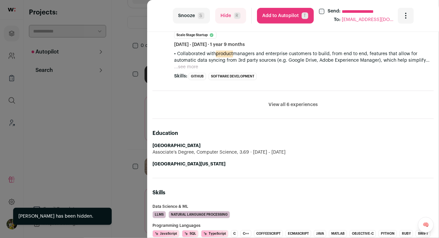
click at [291, 104] on button "View all 6 experiences" at bounding box center [292, 104] width 49 height 7
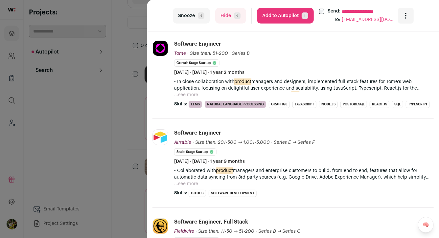
scroll to position [195, 0]
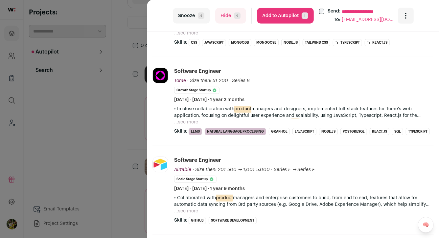
click at [184, 209] on button "...see more" at bounding box center [186, 211] width 24 height 7
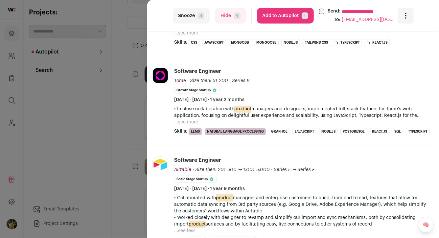
click at [193, 116] on p "• In close collaboration with product managers and designers, implemented full-…" at bounding box center [303, 112] width 259 height 13
click at [193, 119] on button "...see more" at bounding box center [186, 122] width 24 height 7
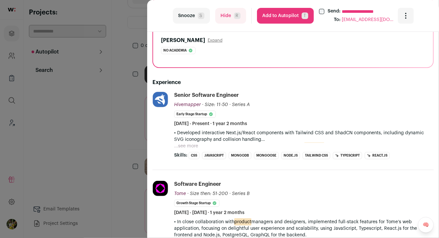
scroll to position [79, 0]
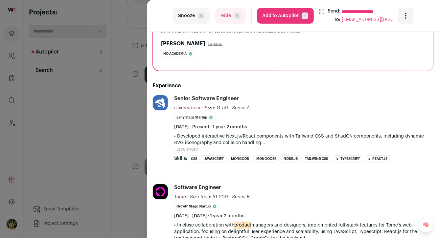
click at [186, 147] on button "...see more" at bounding box center [186, 149] width 24 height 7
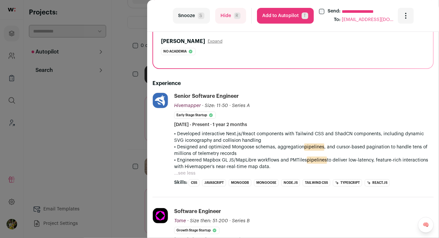
scroll to position [82, 0]
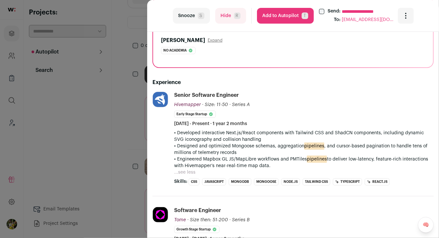
click at [266, 16] on button "Add to Autopilot T" at bounding box center [285, 16] width 57 height 16
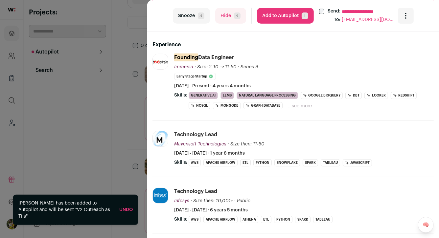
scroll to position [182, 0]
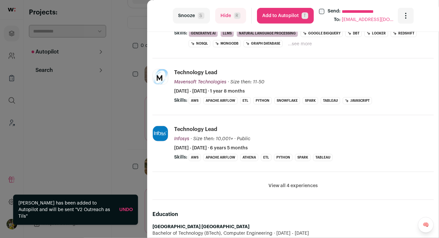
click at [283, 20] on button "Add to Autopilot T" at bounding box center [285, 16] width 57 height 16
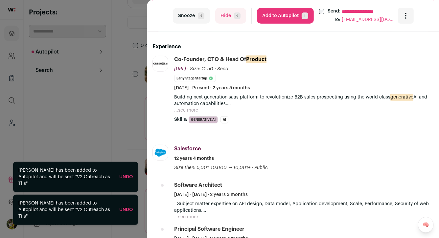
scroll to position [78, 0]
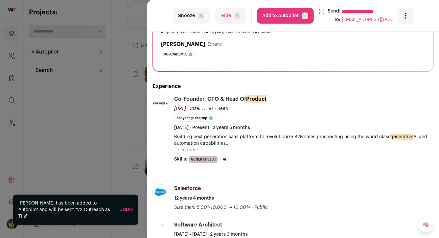
click at [190, 150] on button "...see more" at bounding box center [186, 150] width 24 height 7
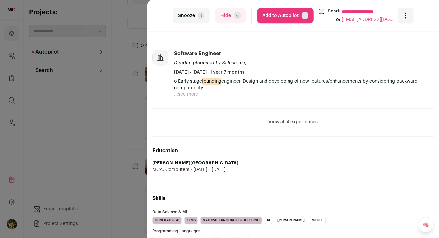
scroll to position [516, 0]
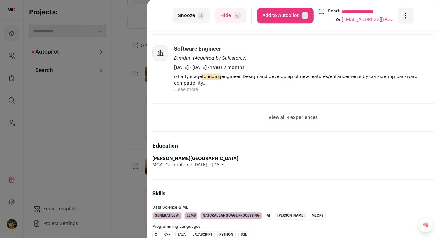
click at [279, 17] on button "Add to Autopilot T" at bounding box center [285, 16] width 57 height 16
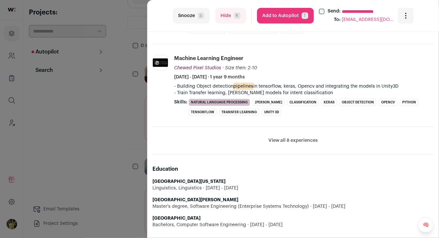
scroll to position [254, 0]
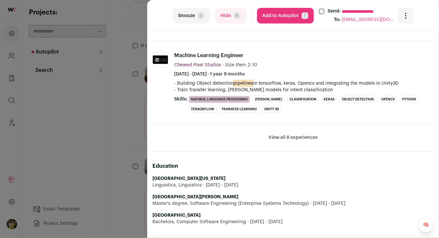
click at [294, 135] on button "View all 8 experiences" at bounding box center [292, 137] width 49 height 7
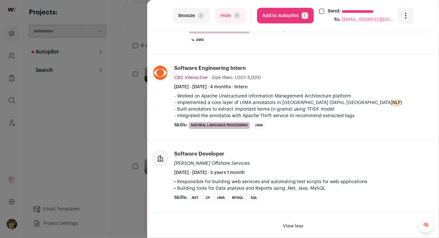
scroll to position [555, 0]
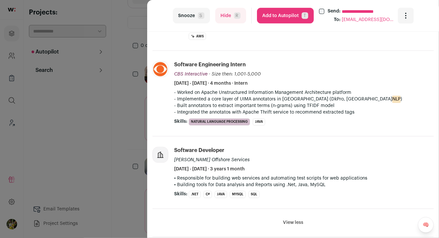
click at [232, 18] on button "Hide R" at bounding box center [230, 16] width 31 height 16
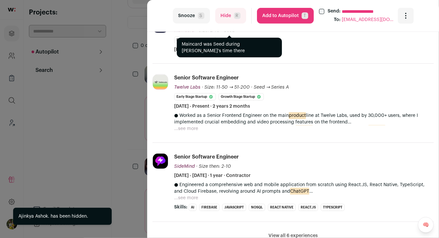
scroll to position [158, 0]
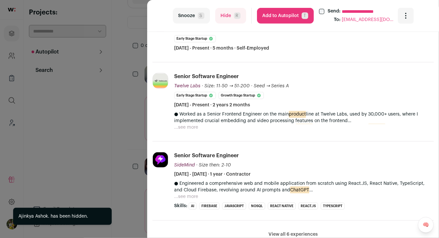
click at [227, 15] on button "Hide R" at bounding box center [230, 16] width 31 height 16
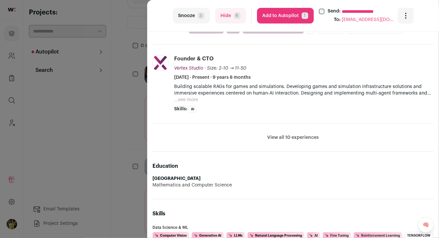
scroll to position [281, 0]
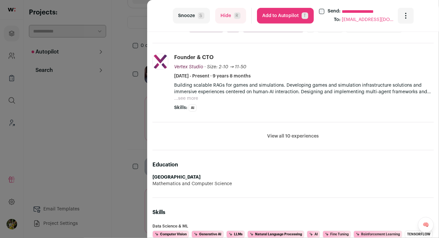
click at [277, 136] on button "View all 10 experiences" at bounding box center [293, 136] width 52 height 7
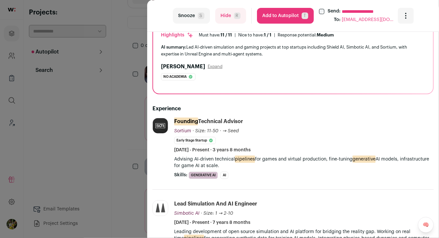
scroll to position [58, 0]
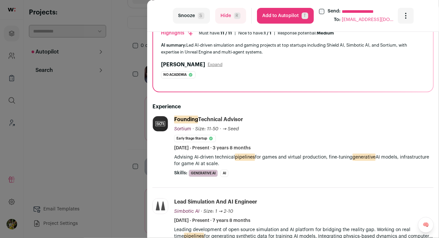
click at [287, 18] on button "Add to Autopilot T" at bounding box center [285, 16] width 57 height 16
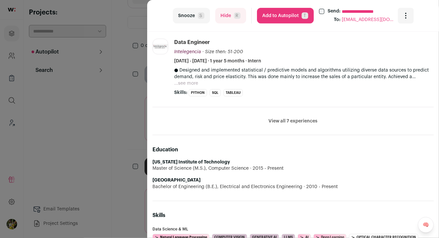
scroll to position [439, 0]
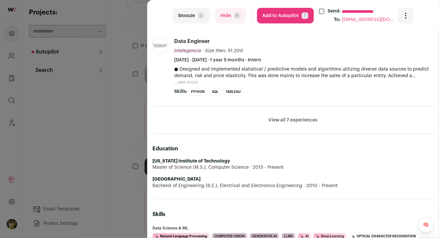
click at [283, 15] on button "Add to Autopilot T" at bounding box center [285, 16] width 57 height 16
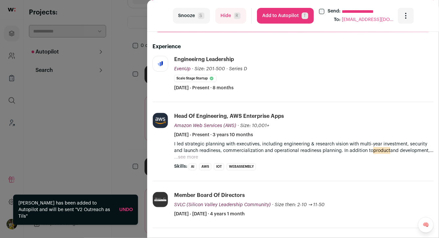
scroll to position [122, 0]
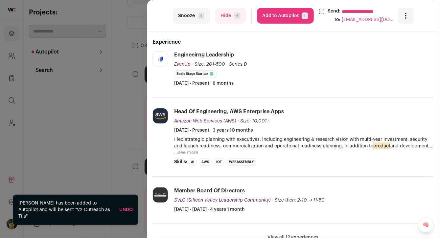
click at [230, 18] on button "Hide R" at bounding box center [230, 16] width 31 height 16
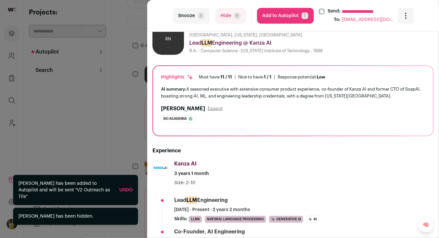
scroll to position [15, 0]
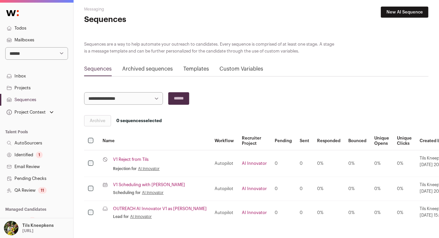
scroll to position [32, 0]
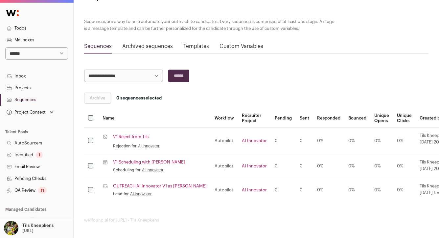
click at [152, 187] on link "OUTREACH AI Innovator V1 as [PERSON_NAME]" at bounding box center [160, 185] width 94 height 5
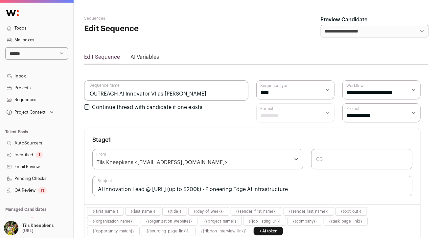
click at [46, 86] on link "Projects" at bounding box center [36, 88] width 73 height 12
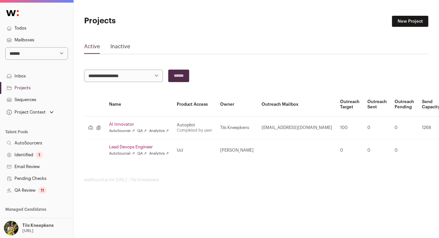
click at [125, 126] on link "AI Innovator" at bounding box center [139, 124] width 60 height 5
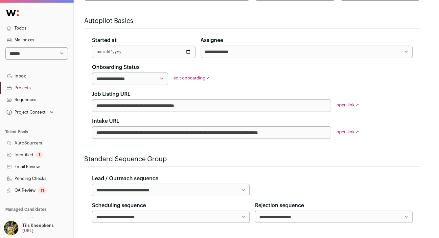
scroll to position [98, 0]
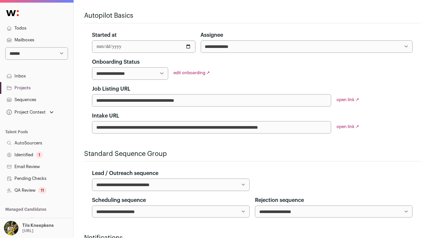
click at [142, 184] on select "**********" at bounding box center [171, 185] width 158 height 12
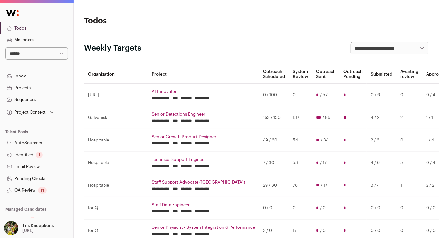
click at [54, 100] on link "Sequences" at bounding box center [36, 100] width 73 height 12
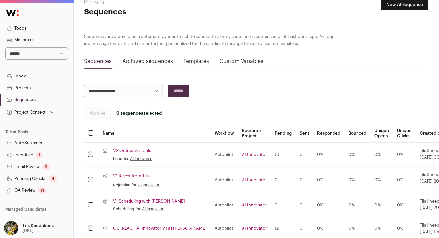
scroll to position [54, 0]
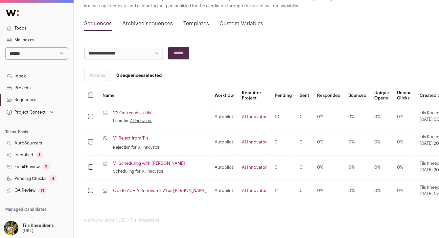
click at [125, 162] on link "V1 Scheduling with [PERSON_NAME]" at bounding box center [149, 163] width 72 height 5
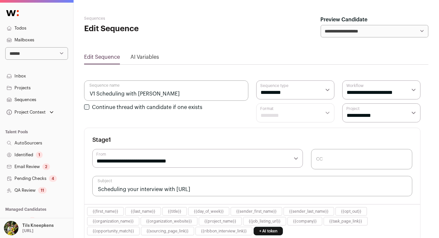
select select "****"
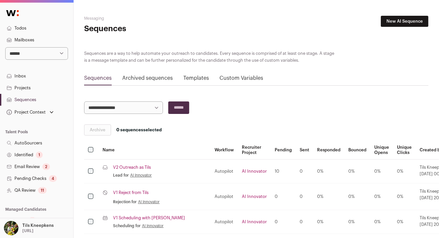
scroll to position [54, 0]
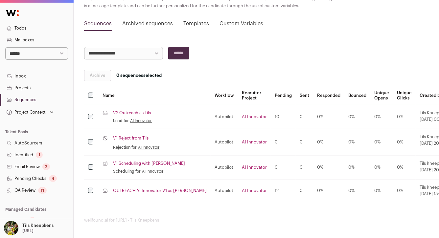
click at [147, 190] on link "OUTREACH AI Innovator V1 as Fred" at bounding box center [160, 190] width 94 height 5
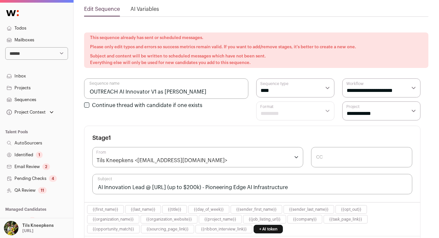
scroll to position [129, 0]
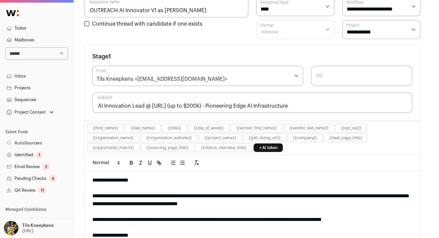
click at [391, 36] on select "**********" at bounding box center [381, 29] width 78 height 19
select select
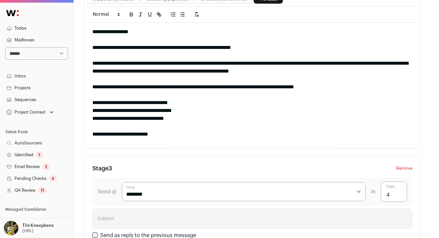
scroll to position [797, 0]
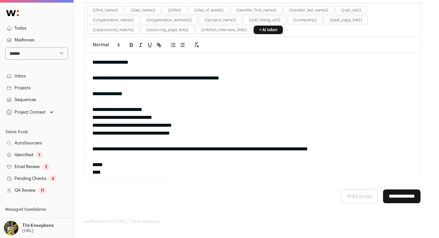
click at [387, 198] on input "**********" at bounding box center [401, 196] width 37 height 14
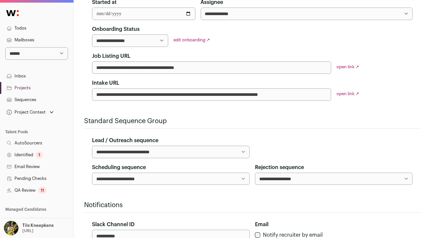
scroll to position [175, 0]
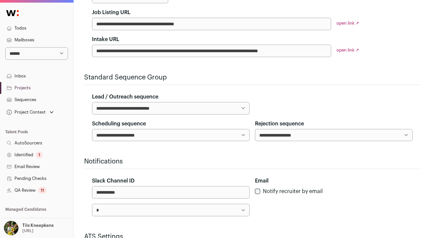
click at [141, 109] on select "**********" at bounding box center [171, 108] width 158 height 12
select select "*****"
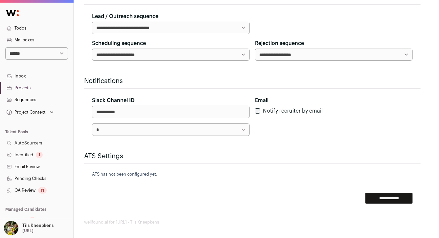
scroll to position [257, 0]
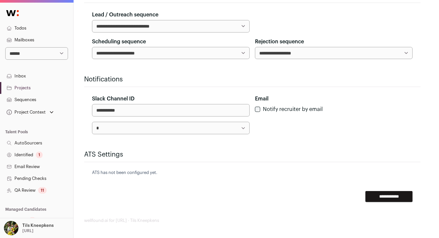
click at [383, 196] on input "**********" at bounding box center [388, 196] width 47 height 11
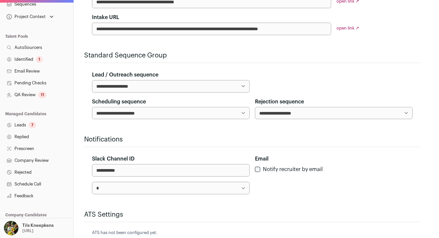
scroll to position [101, 0]
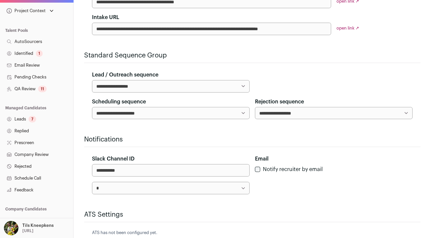
click at [35, 190] on link "Feedback" at bounding box center [36, 190] width 73 height 12
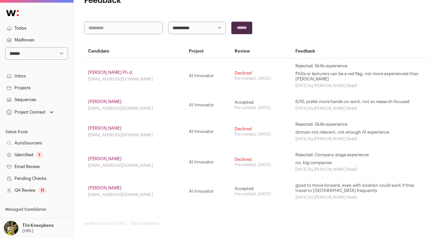
scroll to position [26, 0]
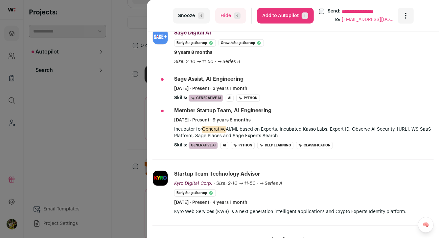
scroll to position [279, 0]
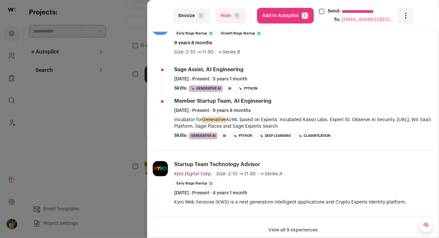
click at [281, 19] on button "Add to Autopilot T" at bounding box center [285, 16] width 57 height 16
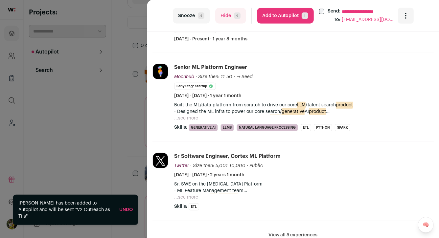
scroll to position [174, 0]
click at [283, 17] on button "Add to Autopilot T" at bounding box center [285, 16] width 57 height 16
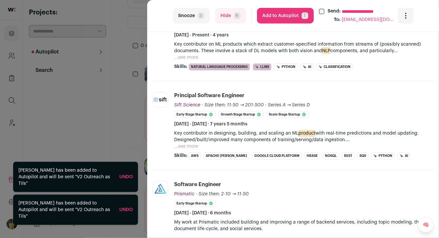
scroll to position [172, 0]
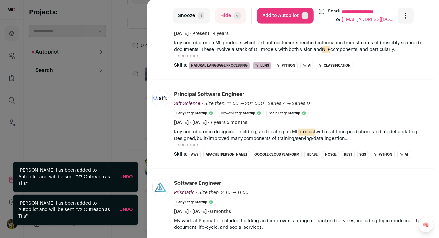
click at [280, 16] on button "Add to Autopilot T" at bounding box center [285, 16] width 57 height 16
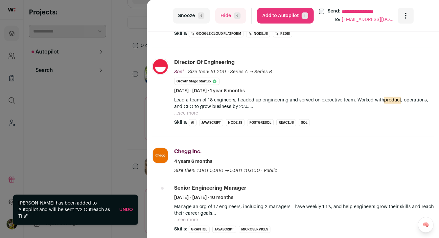
scroll to position [192, 0]
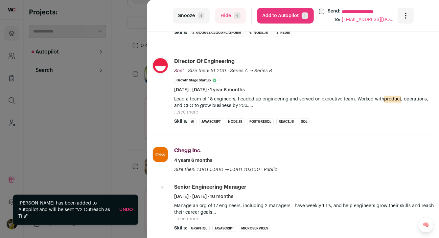
click at [278, 17] on button "Add to Autopilot T" at bounding box center [285, 16] width 57 height 16
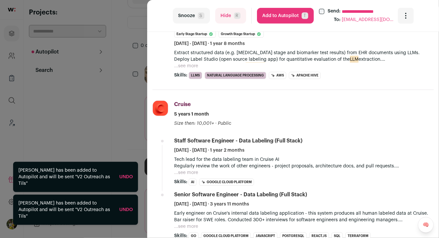
scroll to position [226, 0]
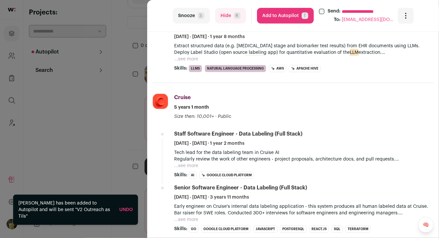
click at [289, 19] on button "Add to Autopilot T" at bounding box center [285, 16] width 57 height 16
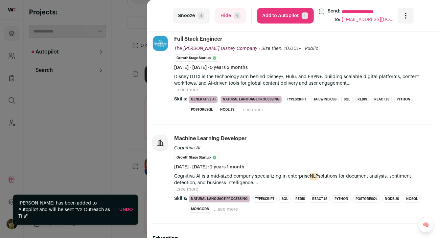
scroll to position [239, 0]
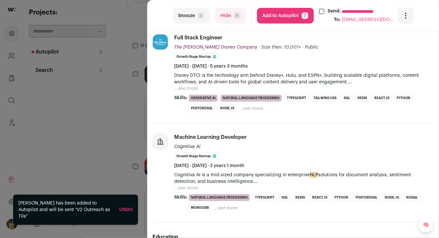
click at [283, 18] on button "Add to Autopilot T" at bounding box center [285, 16] width 57 height 16
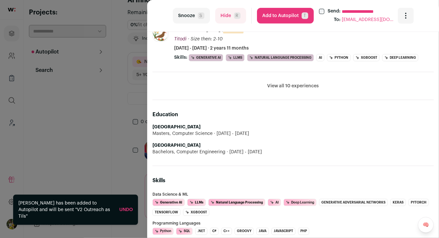
scroll to position [377, 0]
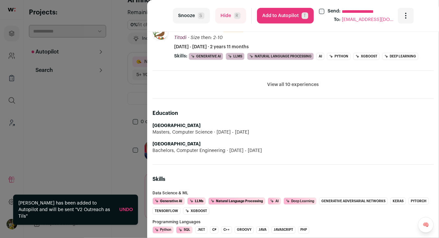
click at [276, 85] on button "View all 10 experiences" at bounding box center [293, 84] width 52 height 7
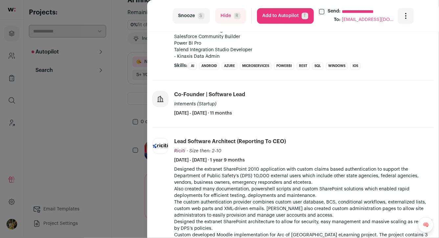
scroll to position [670, 0]
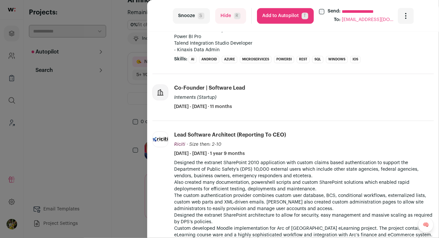
click at [242, 16] on button "Hide R" at bounding box center [230, 16] width 31 height 16
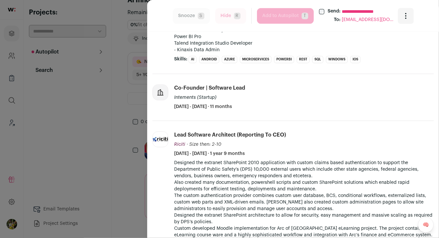
scroll to position [0, 0]
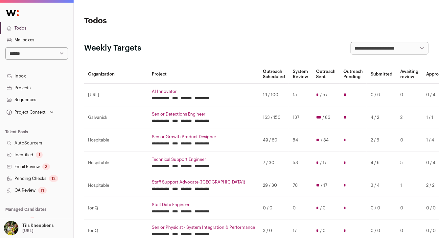
click at [41, 96] on link "Sequences" at bounding box center [36, 100] width 73 height 12
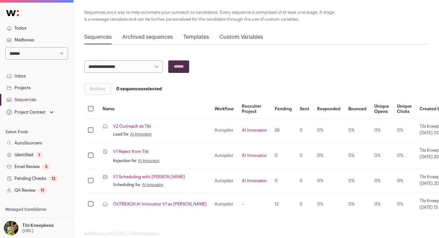
scroll to position [54, 0]
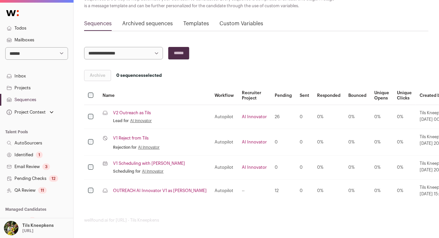
click at [148, 111] on link "V2 Outreach as Tils" at bounding box center [132, 112] width 38 height 5
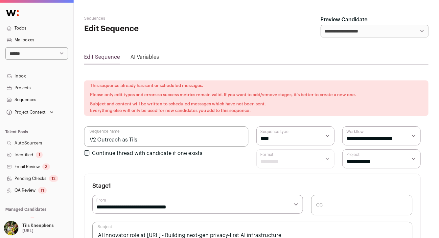
select select "****"
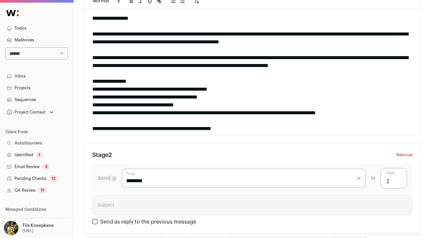
scroll to position [290, 0]
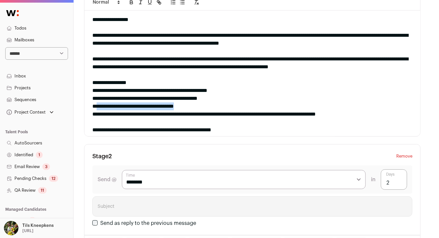
drag, startPoint x: 202, startPoint y: 105, endPoint x: 96, endPoint y: 106, distance: 105.7
click at [96, 106] on div "**********" at bounding box center [252, 106] width 320 height 8
click at [164, 107] on div "**********" at bounding box center [252, 106] width 320 height 8
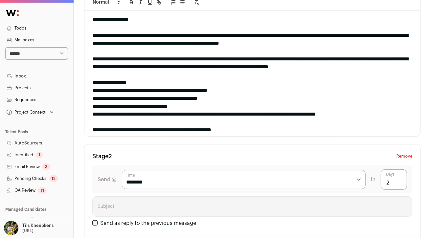
click at [183, 105] on div "**********" at bounding box center [252, 106] width 320 height 8
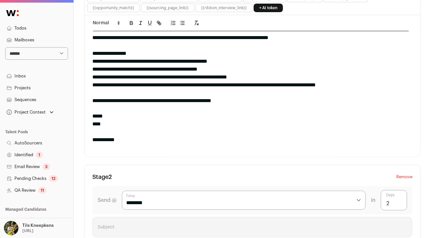
scroll to position [217, 0]
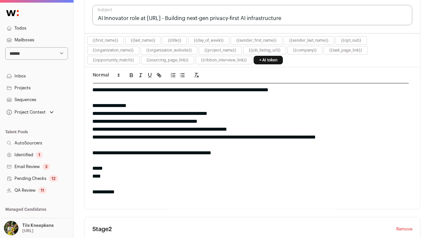
click at [234, 126] on div "**********" at bounding box center [252, 129] width 320 height 8
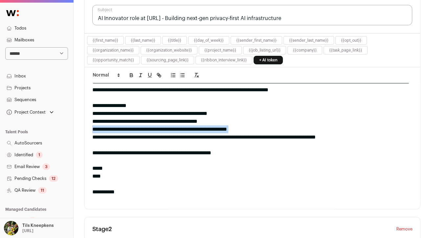
click at [234, 126] on div "**********" at bounding box center [252, 129] width 320 height 8
copy div "**********"
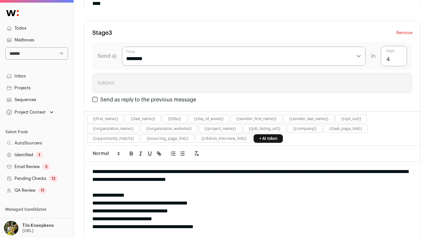
scroll to position [24, 0]
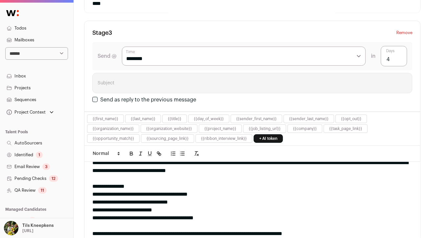
click at [160, 210] on div "**********" at bounding box center [252, 210] width 320 height 8
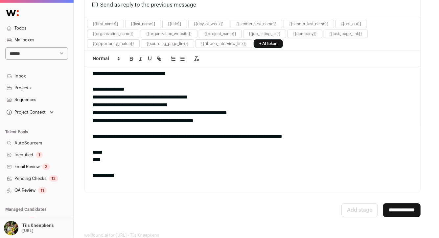
scroll to position [797, 0]
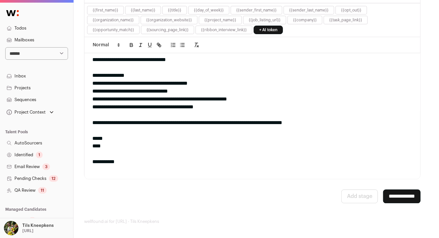
click at [384, 194] on input "**********" at bounding box center [401, 196] width 37 height 14
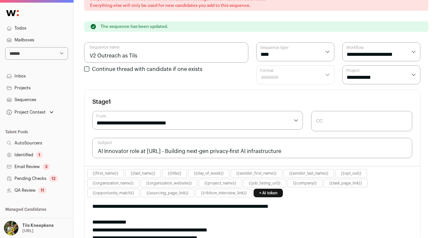
scroll to position [0, 0]
